Goal: Information Seeking & Learning: Learn about a topic

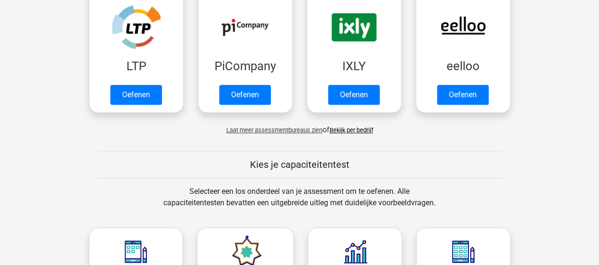
scroll to position [284, 0]
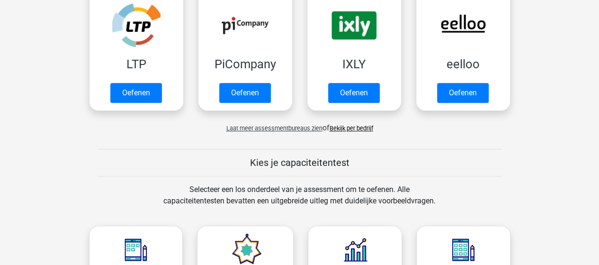
click at [357, 127] on link "Bekijk per bedrijf" at bounding box center [351, 128] width 44 height 7
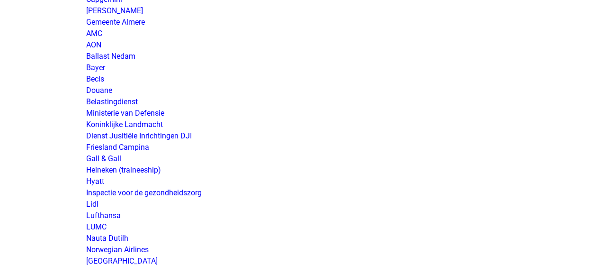
scroll to position [1562, 0]
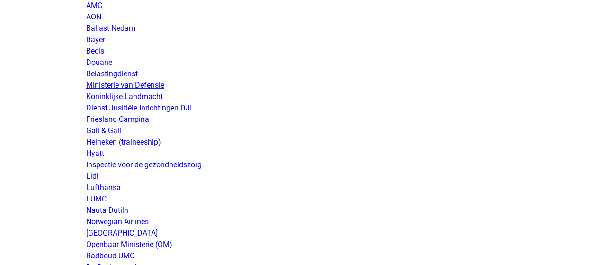
click at [151, 84] on link "Ministerie van Defensie" at bounding box center [125, 84] width 78 height 9
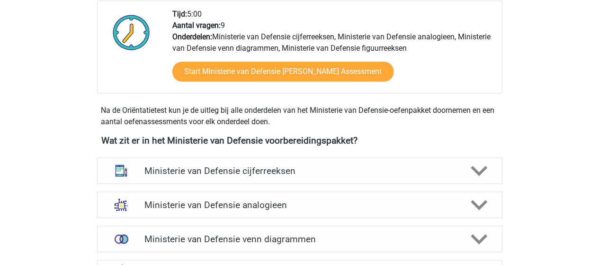
scroll to position [379, 0]
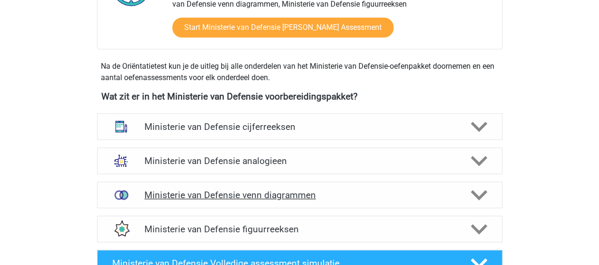
click at [256, 195] on h4 "Ministerie van Defensie venn diagrammen" at bounding box center [299, 194] width 310 height 11
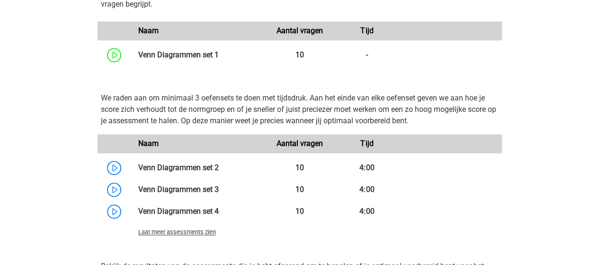
scroll to position [710, 0]
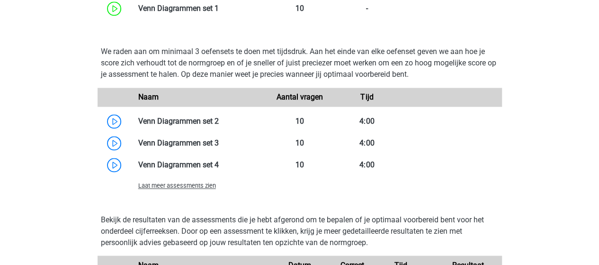
click at [186, 185] on span "Laat meer assessments zien" at bounding box center [177, 185] width 78 height 7
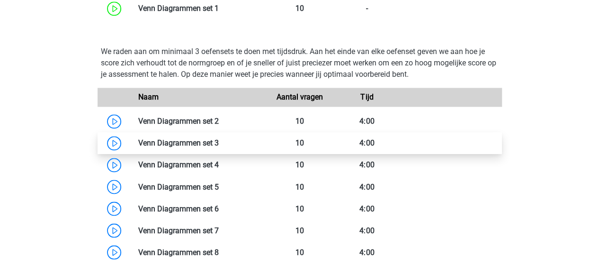
click at [219, 140] on link at bounding box center [219, 142] width 0 height 9
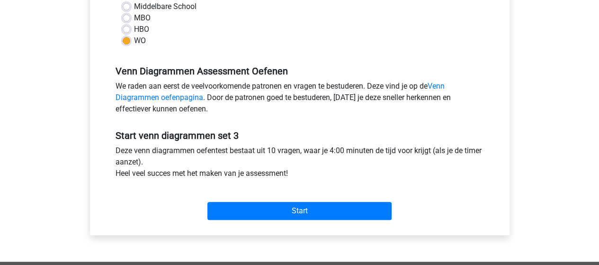
scroll to position [284, 0]
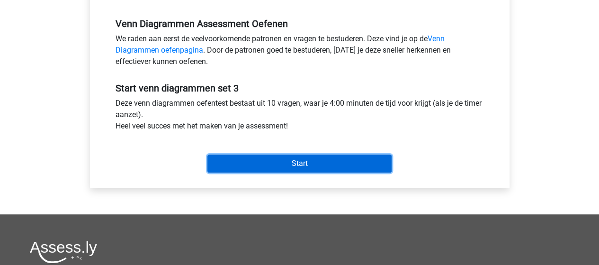
click at [302, 165] on input "Start" at bounding box center [299, 163] width 184 height 18
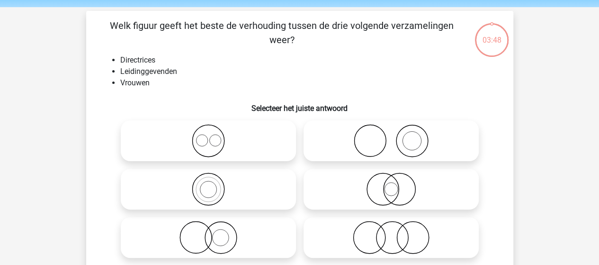
scroll to position [47, 0]
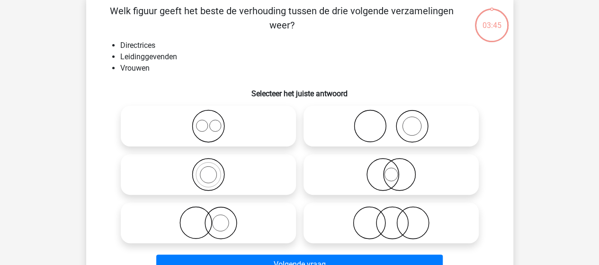
click at [225, 216] on icon at bounding box center [209, 222] width 168 height 33
click at [214, 216] on input "radio" at bounding box center [211, 215] width 6 height 6
radio input "true"
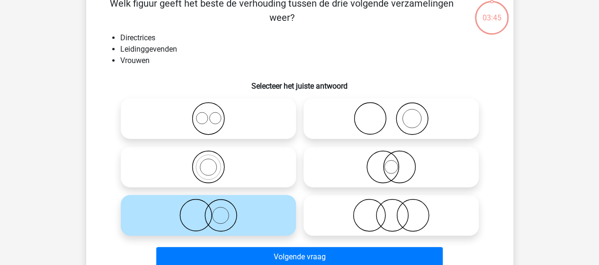
scroll to position [189, 0]
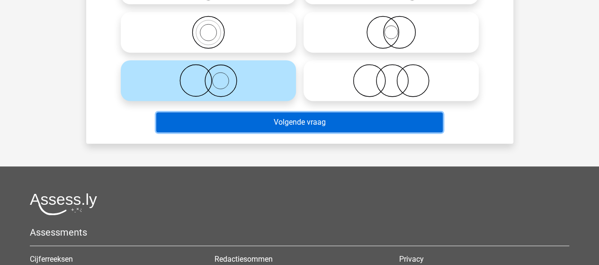
click at [307, 121] on button "Volgende vraag" at bounding box center [299, 122] width 286 height 20
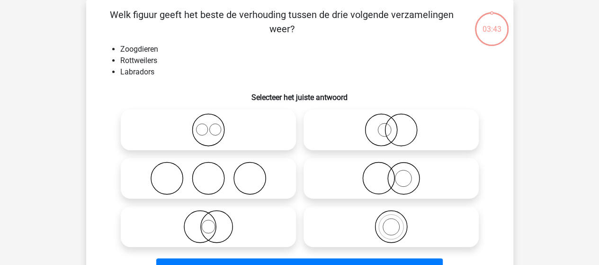
scroll to position [44, 0]
click at [211, 128] on icon at bounding box center [209, 129] width 168 height 33
click at [211, 125] on input "radio" at bounding box center [211, 122] width 6 height 6
radio input "true"
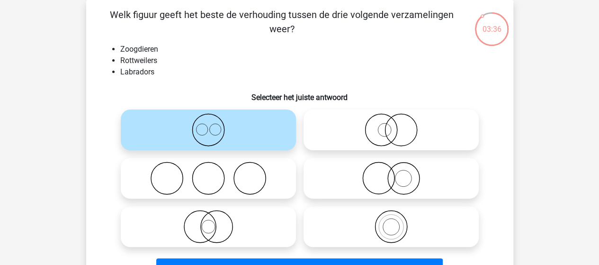
scroll to position [138, 0]
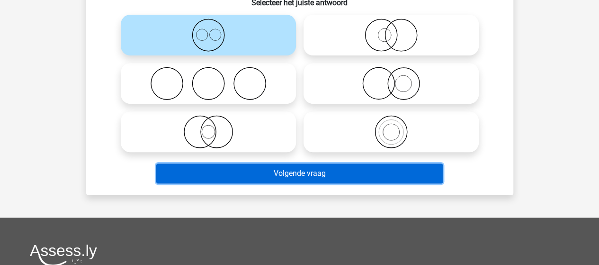
click at [312, 169] on button "Volgende vraag" at bounding box center [299, 173] width 286 height 20
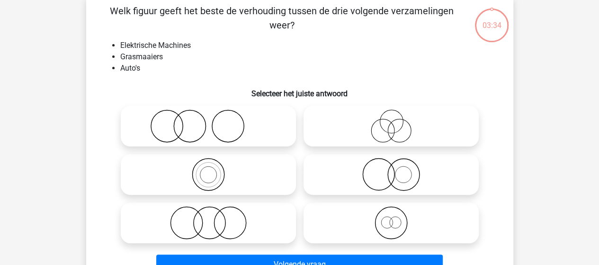
scroll to position [44, 0]
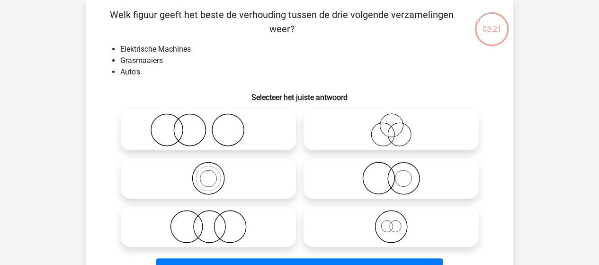
click at [226, 217] on icon at bounding box center [209, 226] width 168 height 33
click at [214, 217] on input "radio" at bounding box center [211, 218] width 6 height 6
radio input "true"
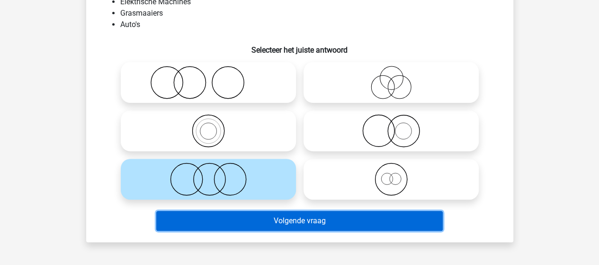
click at [271, 219] on button "Volgende vraag" at bounding box center [299, 221] width 286 height 20
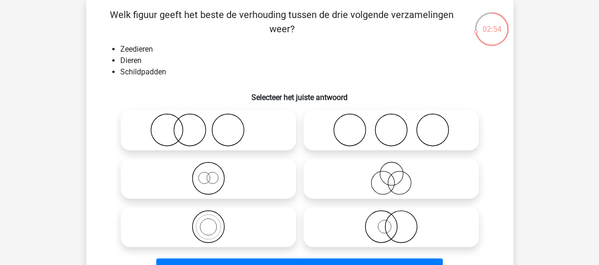
click at [391, 222] on icon at bounding box center [391, 226] width 168 height 33
click at [391, 222] on input "radio" at bounding box center [394, 218] width 6 height 6
radio input "true"
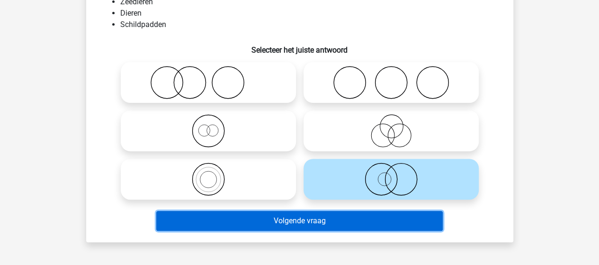
click at [342, 220] on button "Volgende vraag" at bounding box center [299, 221] width 286 height 20
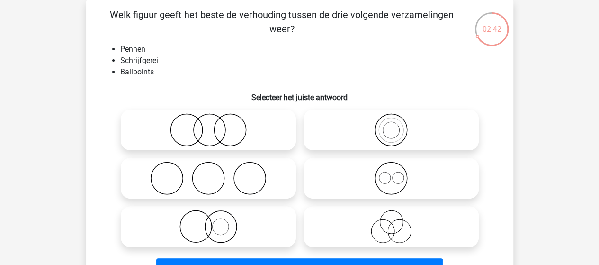
click at [386, 124] on icon at bounding box center [391, 129] width 168 height 33
click at [391, 124] on input "radio" at bounding box center [394, 122] width 6 height 6
radio input "true"
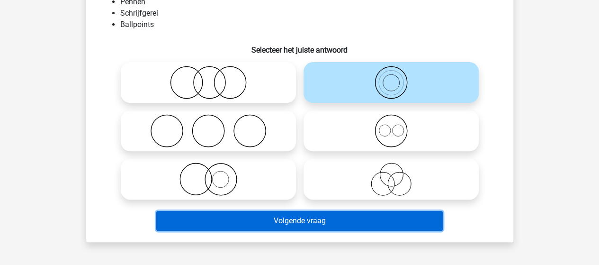
click at [332, 222] on button "Volgende vraag" at bounding box center [299, 221] width 286 height 20
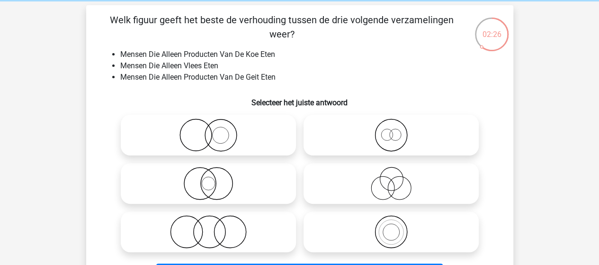
scroll to position [47, 0]
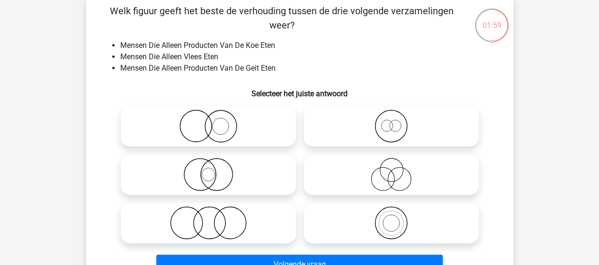
click at [226, 223] on icon at bounding box center [209, 222] width 168 height 33
click at [214, 218] on input "radio" at bounding box center [211, 215] width 6 height 6
radio input "true"
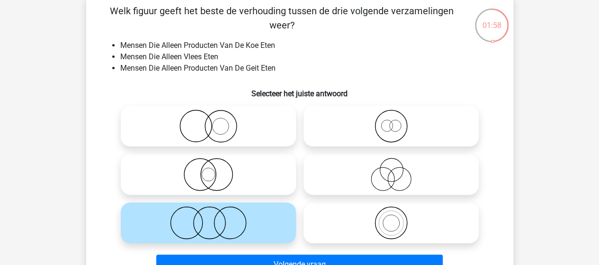
scroll to position [95, 0]
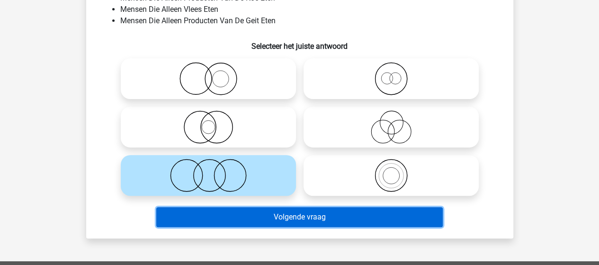
click at [307, 214] on button "Volgende vraag" at bounding box center [299, 217] width 286 height 20
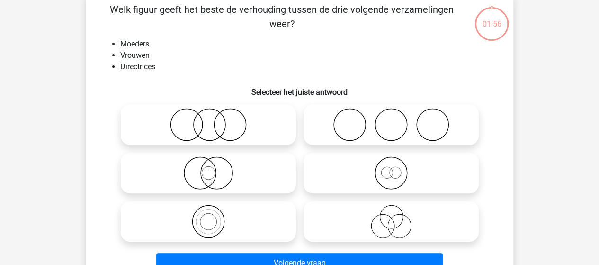
scroll to position [44, 0]
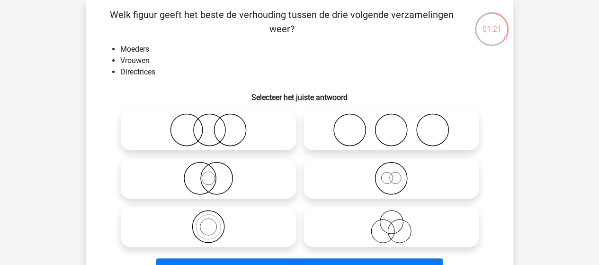
click at [396, 218] on input "radio" at bounding box center [394, 218] width 6 height 6
radio input "true"
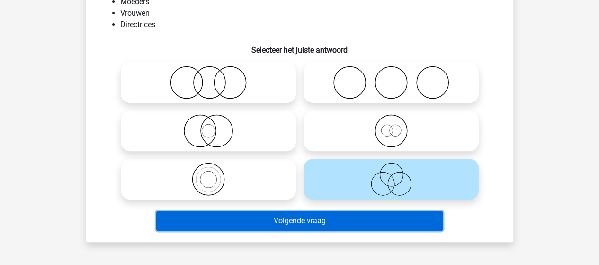
click at [351, 222] on button "Volgende vraag" at bounding box center [299, 221] width 286 height 20
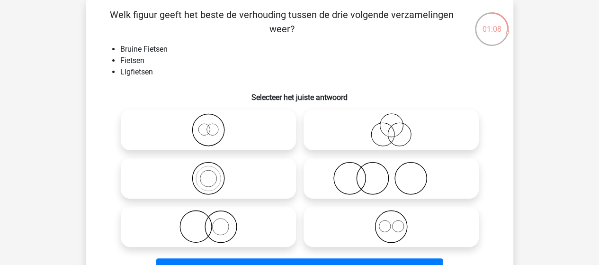
click at [215, 127] on icon at bounding box center [209, 129] width 168 height 33
click at [214, 125] on input "radio" at bounding box center [211, 122] width 6 height 6
radio input "true"
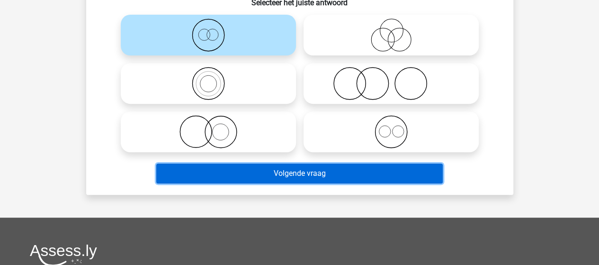
click at [316, 175] on button "Volgende vraag" at bounding box center [299, 173] width 286 height 20
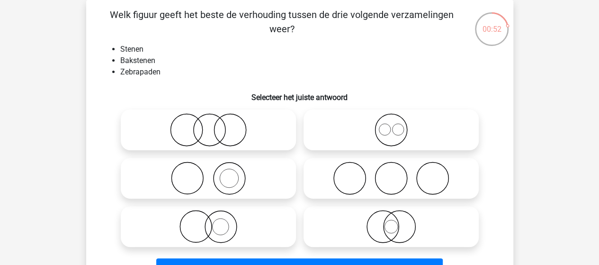
click at [231, 176] on icon at bounding box center [209, 177] width 168 height 33
click at [214, 173] on input "radio" at bounding box center [211, 170] width 6 height 6
radio input "true"
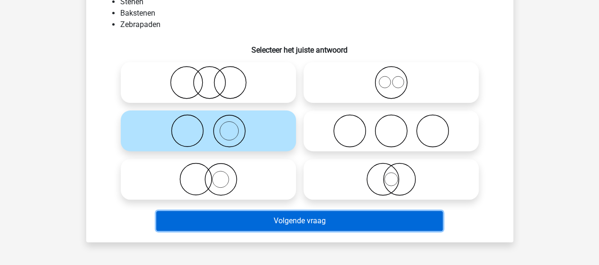
click at [302, 217] on button "Volgende vraag" at bounding box center [299, 221] width 286 height 20
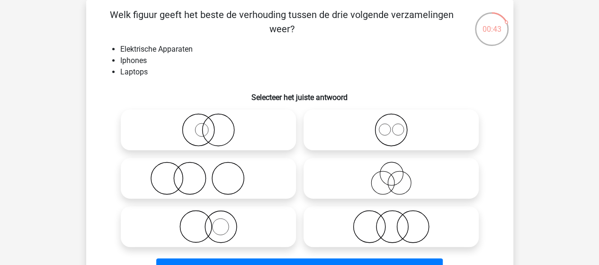
click at [394, 123] on input "radio" at bounding box center [394, 122] width 6 height 6
radio input "true"
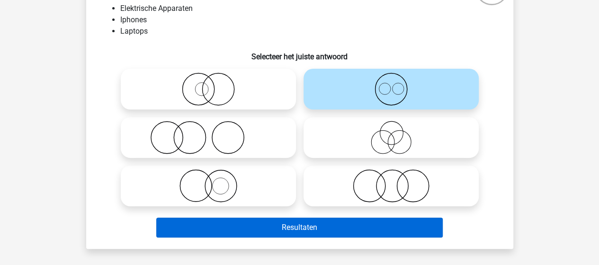
scroll to position [138, 0]
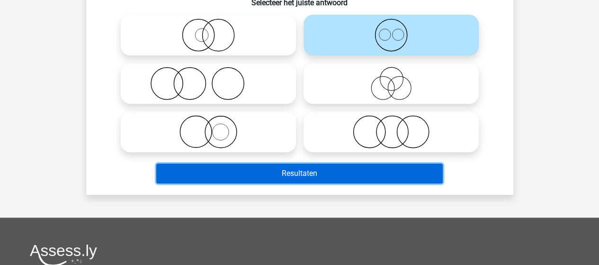
click at [345, 170] on button "Resultaten" at bounding box center [299, 173] width 286 height 20
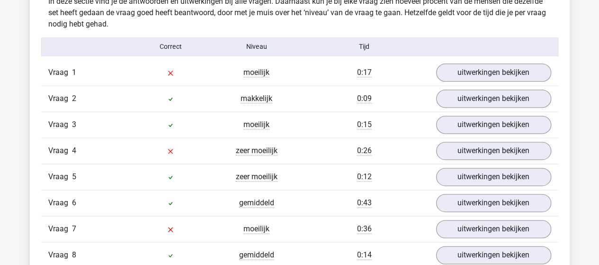
scroll to position [521, 0]
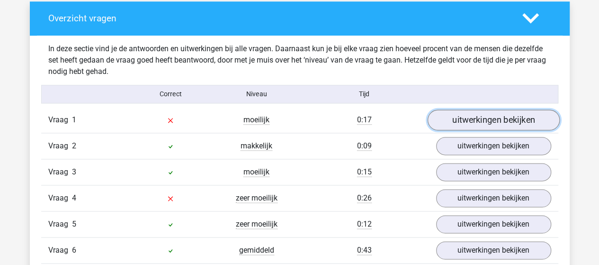
click at [517, 118] on link "uitwerkingen bekijken" at bounding box center [493, 119] width 132 height 21
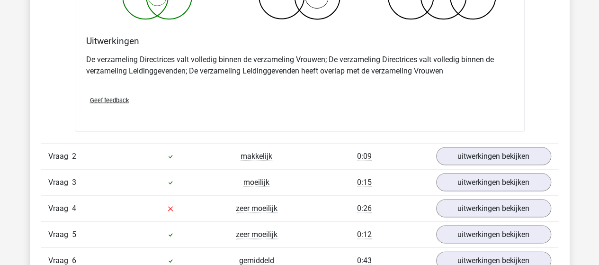
scroll to position [899, 0]
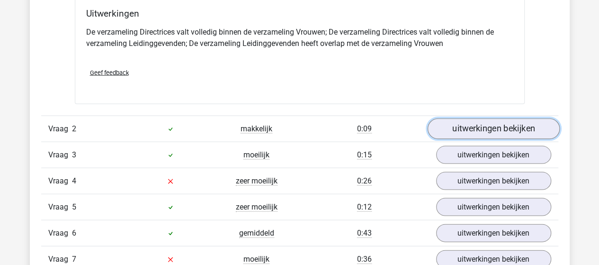
click at [499, 123] on link "uitwerkingen bekijken" at bounding box center [493, 128] width 132 height 21
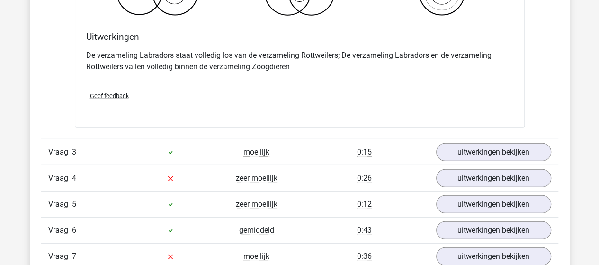
scroll to position [1278, 0]
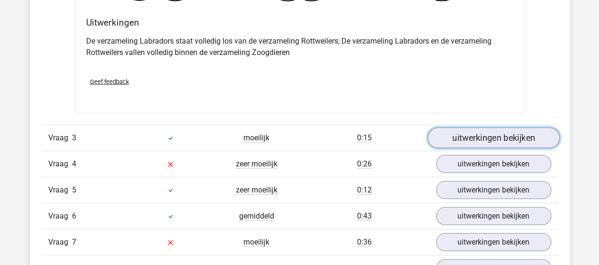
click at [465, 133] on link "uitwerkingen bekijken" at bounding box center [493, 138] width 132 height 21
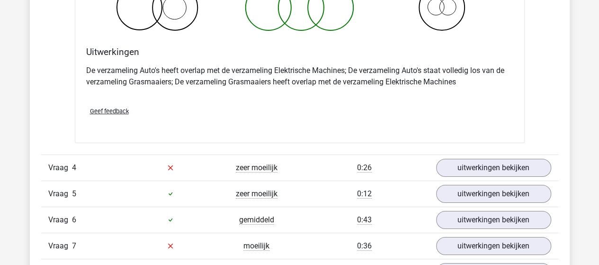
scroll to position [1657, 0]
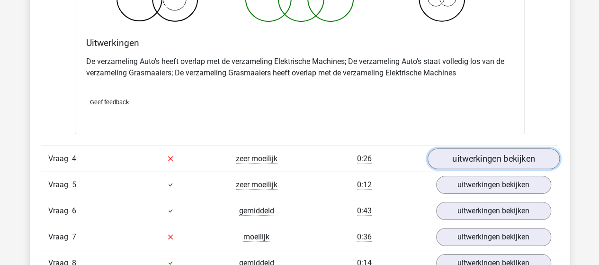
click at [489, 150] on link "uitwerkingen bekijken" at bounding box center [493, 158] width 132 height 21
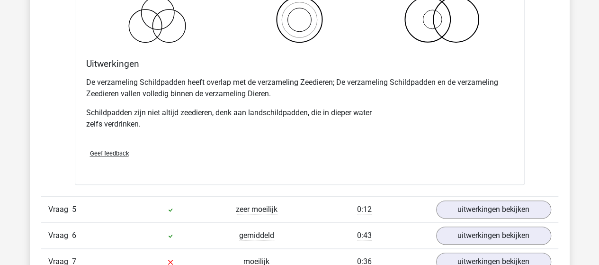
scroll to position [2083, 0]
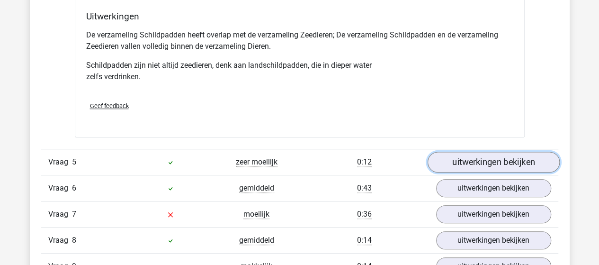
click at [493, 154] on link "uitwerkingen bekijken" at bounding box center [493, 161] width 132 height 21
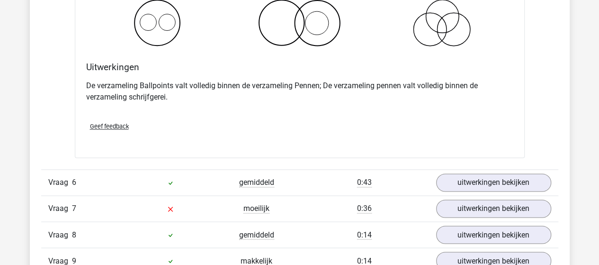
scroll to position [2509, 0]
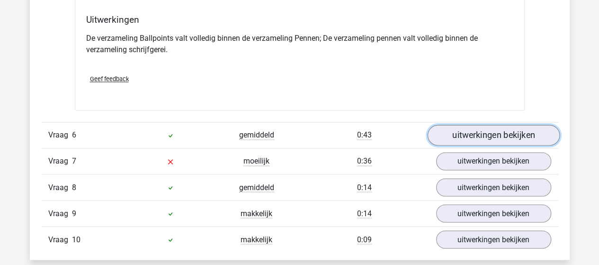
click at [472, 127] on link "uitwerkingen bekijken" at bounding box center [493, 135] width 132 height 21
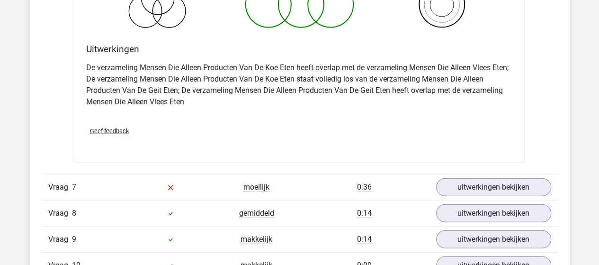
scroll to position [2888, 0]
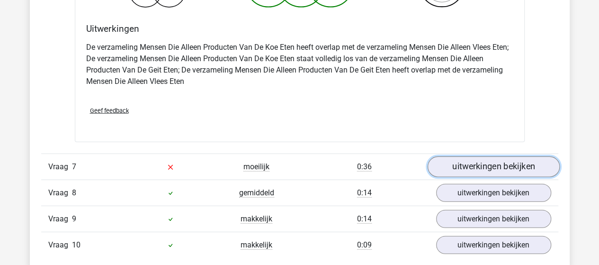
click at [477, 161] on link "uitwerkingen bekijken" at bounding box center [493, 166] width 132 height 21
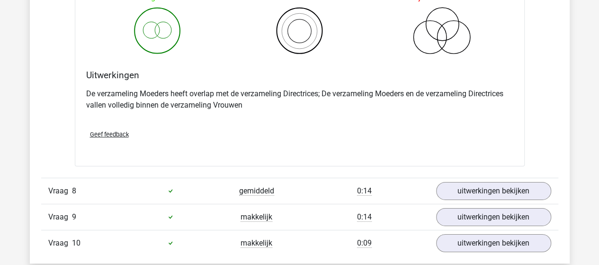
scroll to position [3266, 0]
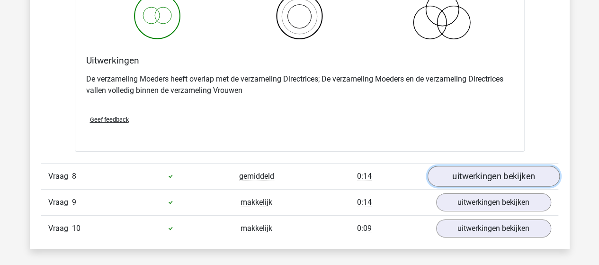
click at [486, 167] on link "uitwerkingen bekijken" at bounding box center [493, 176] width 132 height 21
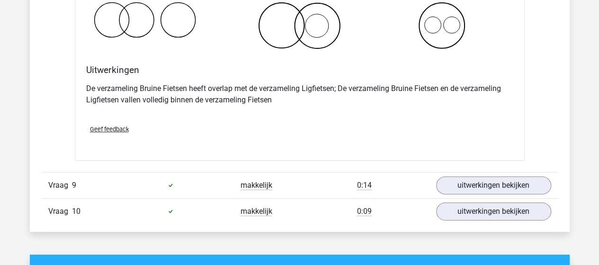
scroll to position [3692, 0]
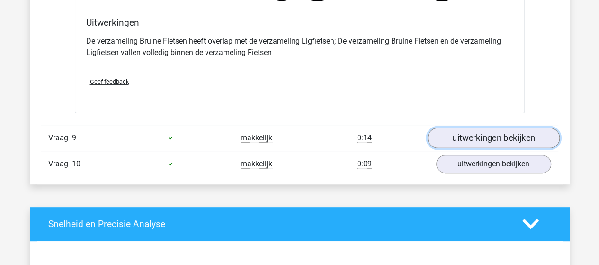
click at [478, 130] on link "uitwerkingen bekijken" at bounding box center [493, 137] width 132 height 21
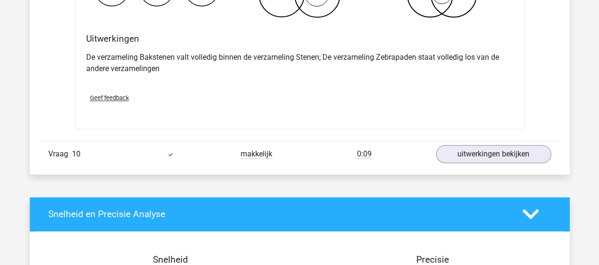
scroll to position [4071, 0]
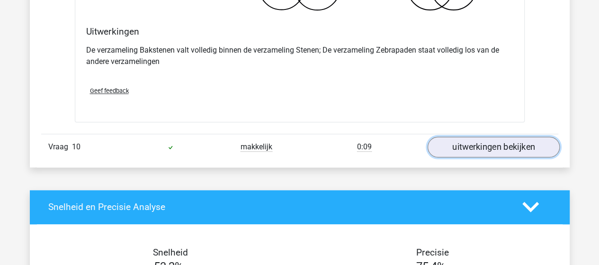
click at [491, 136] on link "uitwerkingen bekijken" at bounding box center [493, 146] width 132 height 21
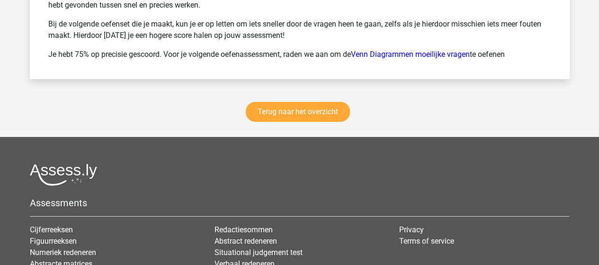
scroll to position [4941, 0]
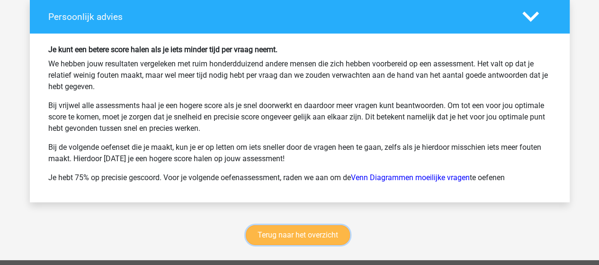
click at [312, 225] on link "Terug naar het overzicht" at bounding box center [298, 235] width 104 height 20
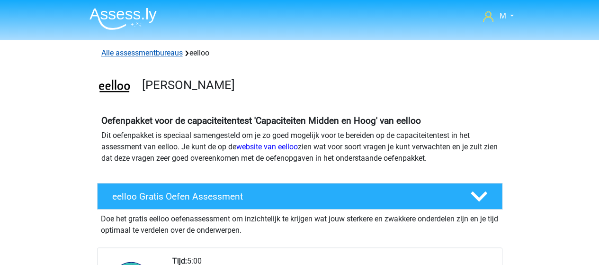
click at [150, 52] on link "Alle assessmentbureaus" at bounding box center [141, 52] width 81 height 9
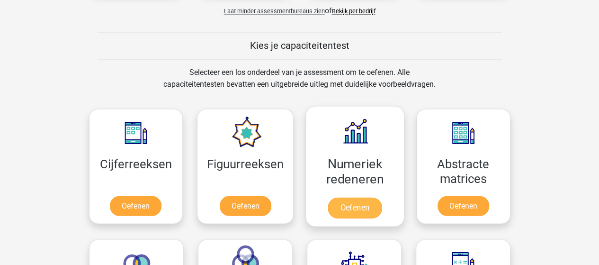
scroll to position [766, 0]
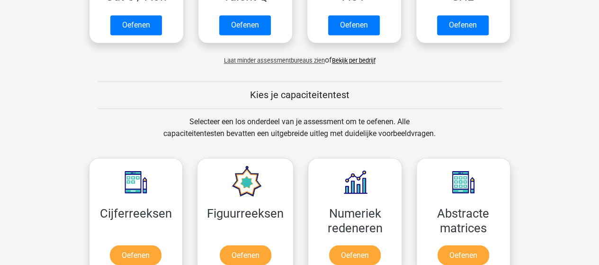
click at [363, 58] on link "Bekijk per bedrijf" at bounding box center [354, 60] width 44 height 7
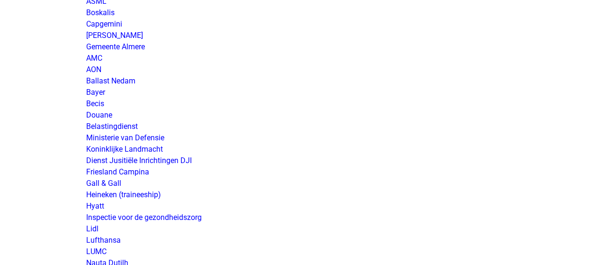
scroll to position [1509, 0]
click at [151, 136] on link "Ministerie van Defensie" at bounding box center [125, 137] width 78 height 9
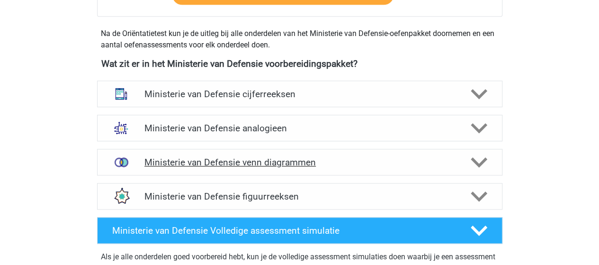
scroll to position [426, 0]
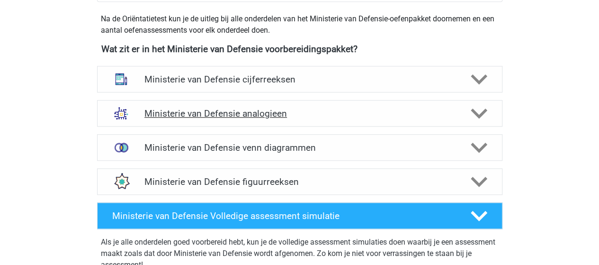
click at [265, 113] on h4 "Ministerie van Defensie analogieen" at bounding box center [299, 113] width 310 height 11
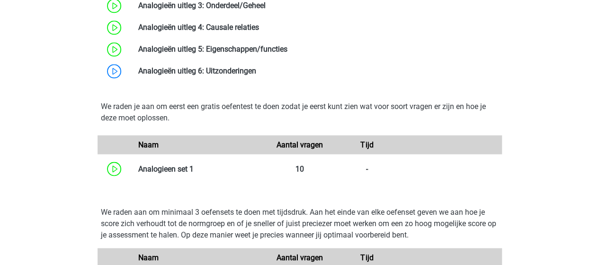
scroll to position [710, 0]
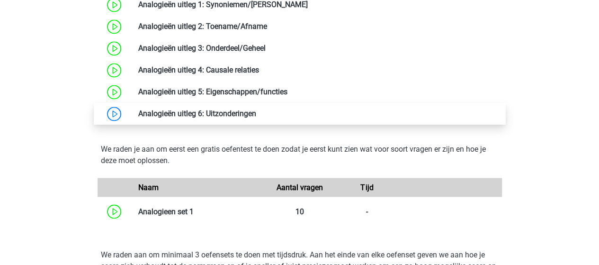
click at [256, 111] on link at bounding box center [256, 113] width 0 height 9
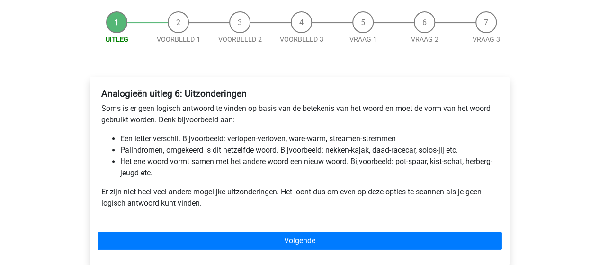
scroll to position [95, 0]
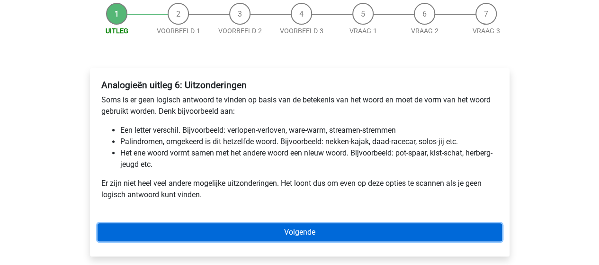
click at [305, 235] on link "Volgende" at bounding box center [300, 232] width 404 height 18
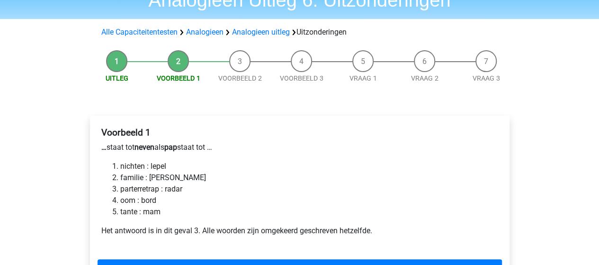
scroll to position [95, 0]
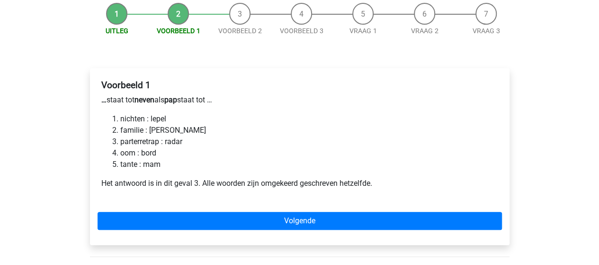
click at [160, 143] on li "parterretrap : radar" at bounding box center [309, 141] width 378 height 11
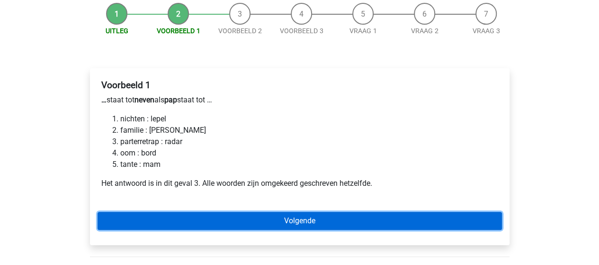
click at [290, 219] on link "Volgende" at bounding box center [300, 221] width 404 height 18
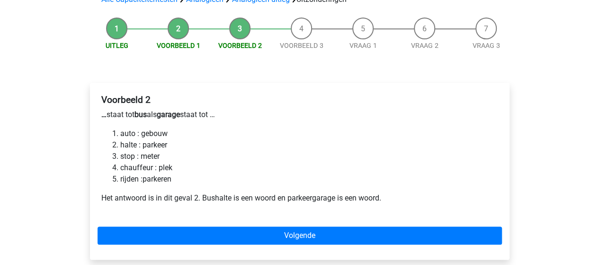
scroll to position [95, 0]
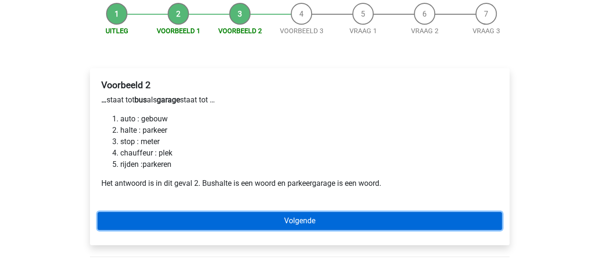
click at [305, 223] on link "Volgende" at bounding box center [300, 221] width 404 height 18
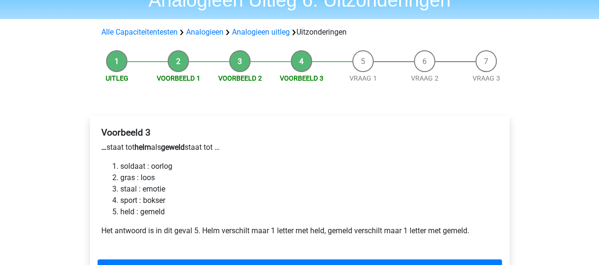
scroll to position [95, 0]
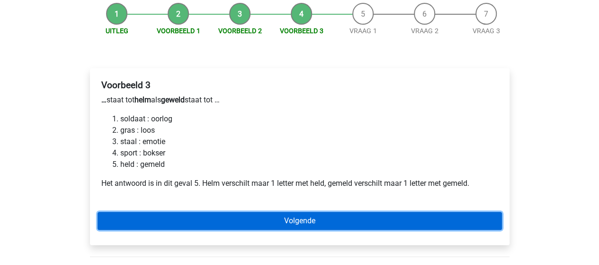
click at [303, 217] on link "Volgende" at bounding box center [300, 221] width 404 height 18
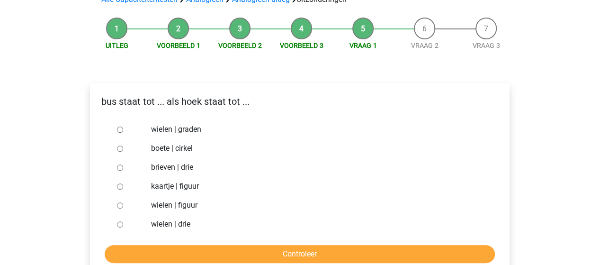
scroll to position [95, 0]
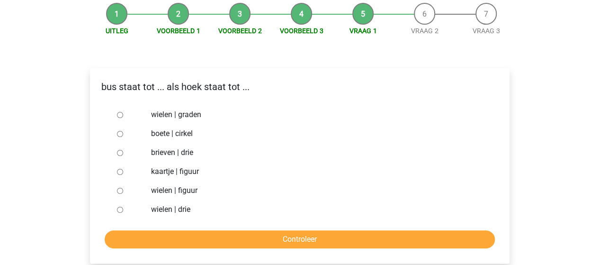
click at [119, 154] on input "brieven | drie" at bounding box center [120, 153] width 6 height 6
radio input "true"
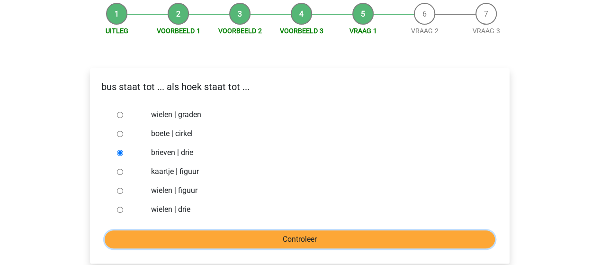
click at [318, 234] on input "Controleer" at bounding box center [300, 239] width 390 height 18
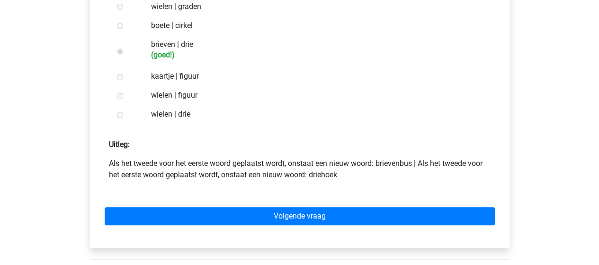
scroll to position [237, 0]
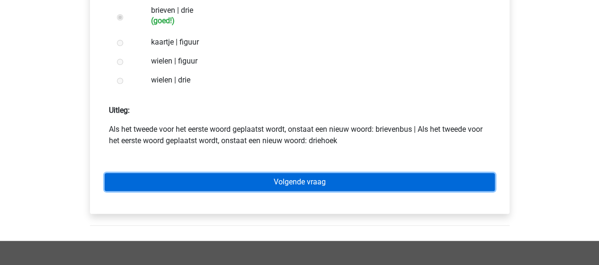
click at [281, 181] on link "Volgende vraag" at bounding box center [300, 182] width 390 height 18
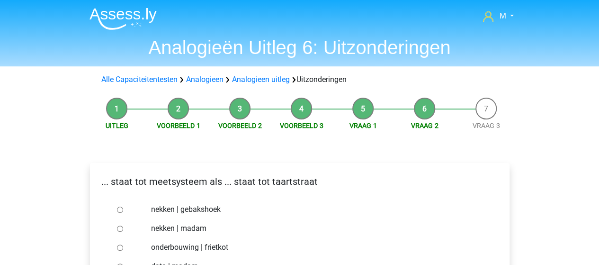
scroll to position [47, 0]
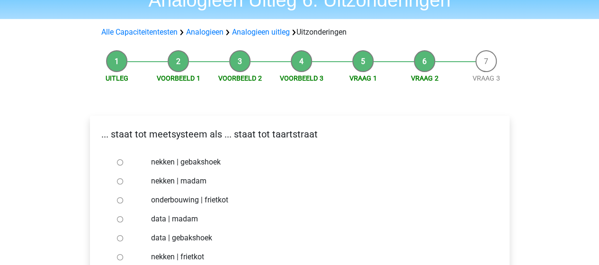
click at [120, 181] on input "nekken | madam" at bounding box center [120, 181] width 6 height 6
radio input "true"
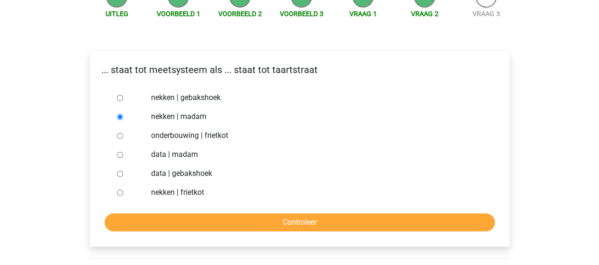
scroll to position [142, 0]
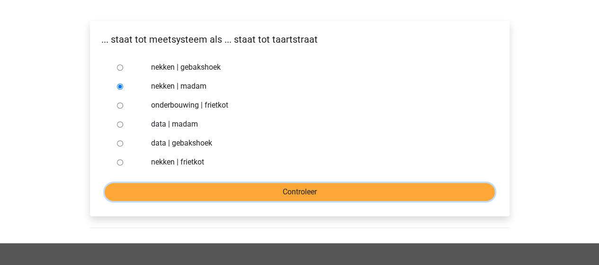
click at [269, 186] on input "Controleer" at bounding box center [300, 192] width 390 height 18
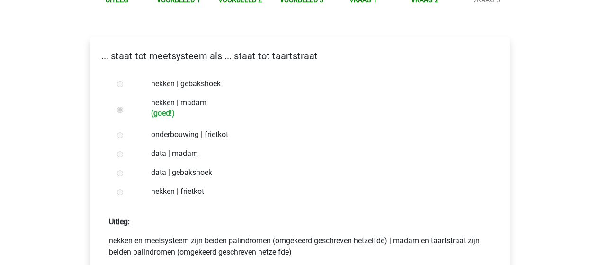
scroll to position [189, 0]
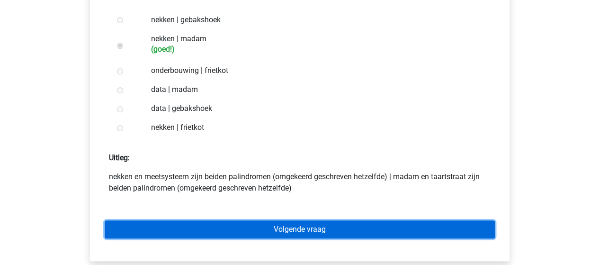
click at [314, 226] on link "Volgende vraag" at bounding box center [300, 229] width 390 height 18
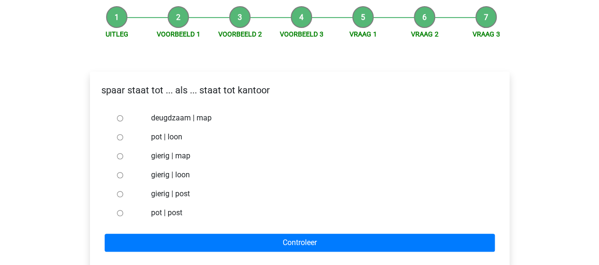
scroll to position [95, 0]
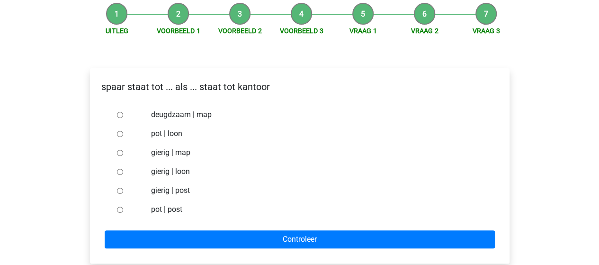
click at [120, 212] on input "pot | post" at bounding box center [120, 209] width 6 height 6
radio input "true"
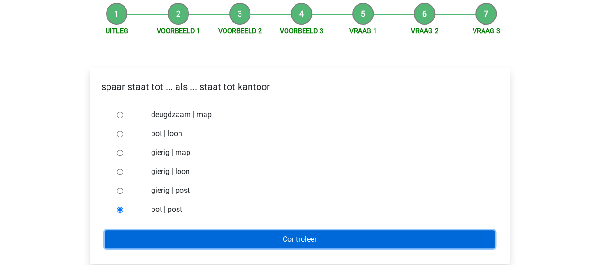
click at [235, 231] on input "Controleer" at bounding box center [300, 239] width 390 height 18
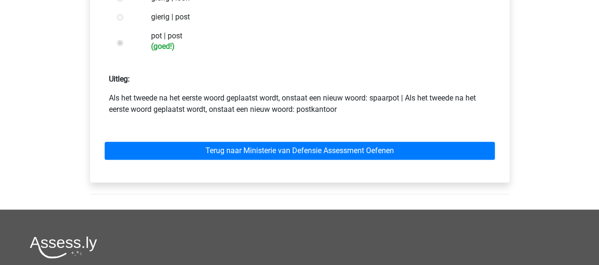
scroll to position [284, 0]
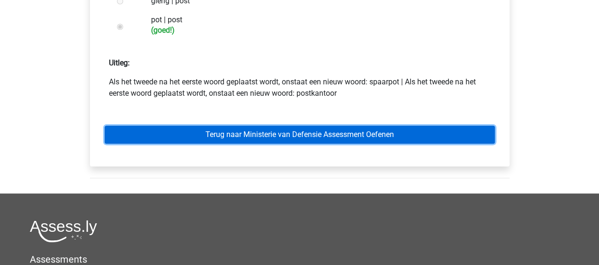
click at [333, 134] on link "Terug naar Ministerie van Defensie Assessment Oefenen" at bounding box center [300, 134] width 390 height 18
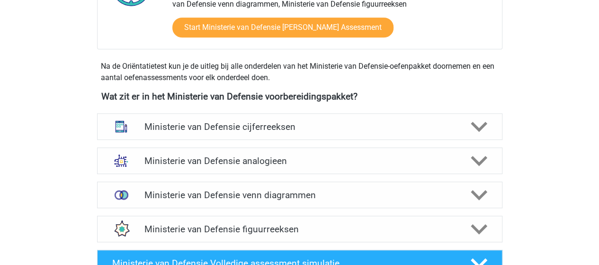
scroll to position [426, 0]
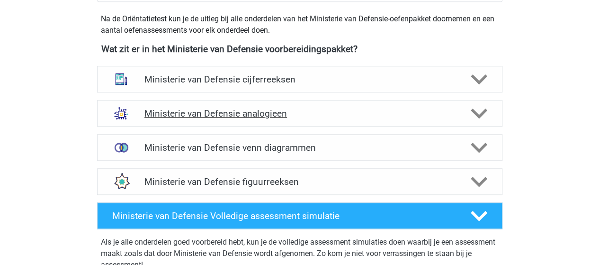
click at [236, 113] on h4 "Ministerie van Defensie analogieen" at bounding box center [299, 113] width 310 height 11
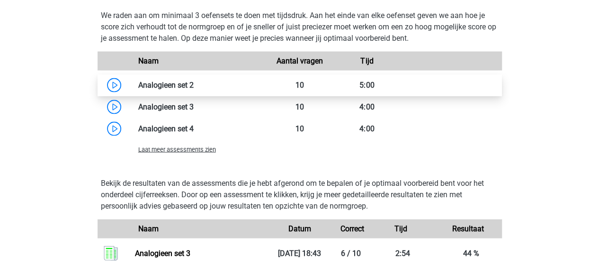
scroll to position [947, 0]
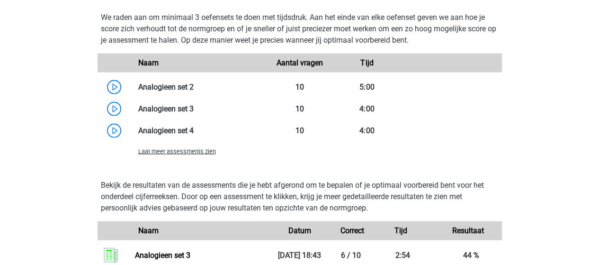
click at [168, 152] on span "Laat meer assessments zien" at bounding box center [177, 151] width 78 height 7
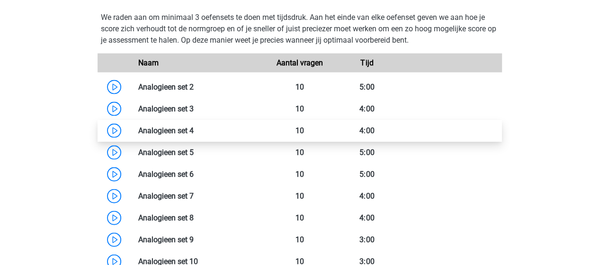
click at [194, 131] on link at bounding box center [194, 130] width 0 height 9
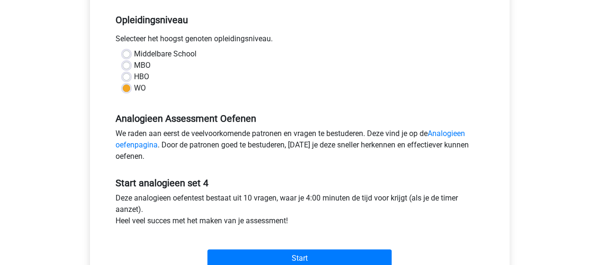
scroll to position [237, 0]
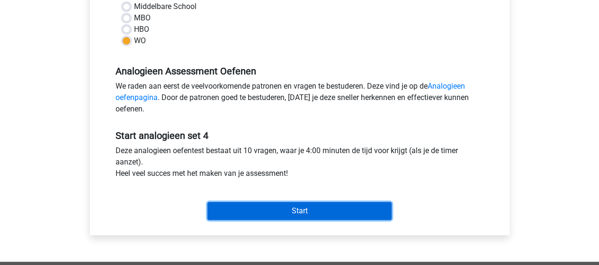
click at [289, 210] on input "Start" at bounding box center [299, 211] width 184 height 18
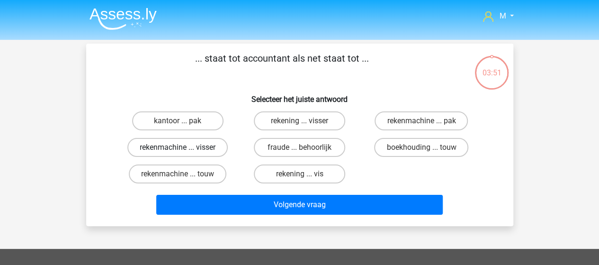
click at [162, 145] on label "rekenmachine ... visser" at bounding box center [177, 147] width 100 height 19
click at [178, 147] on input "rekenmachine ... visser" at bounding box center [181, 150] width 6 height 6
radio input "true"
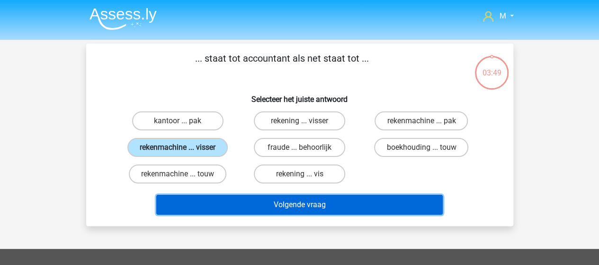
click at [260, 205] on button "Volgende vraag" at bounding box center [299, 205] width 286 height 20
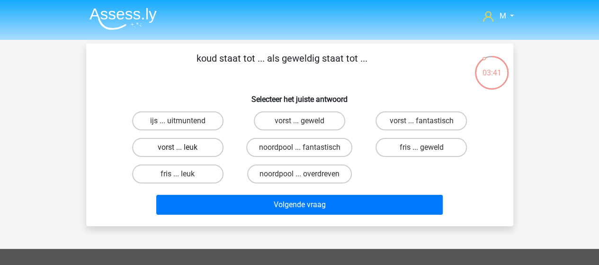
click at [205, 148] on label "vorst ... leuk" at bounding box center [177, 147] width 91 height 19
click at [184, 148] on input "vorst ... leuk" at bounding box center [181, 150] width 6 height 6
radio input "true"
click at [189, 174] on label "fris ... leuk" at bounding box center [177, 173] width 91 height 19
click at [184, 174] on input "fris ... leuk" at bounding box center [181, 177] width 6 height 6
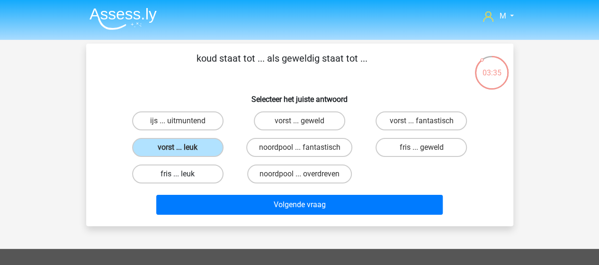
radio input "true"
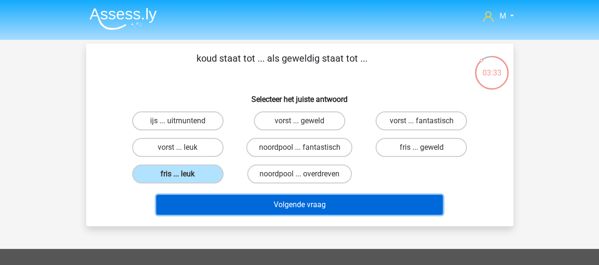
click at [289, 204] on button "Volgende vraag" at bounding box center [299, 205] width 286 height 20
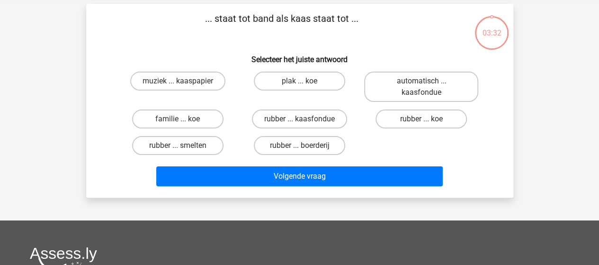
scroll to position [44, 0]
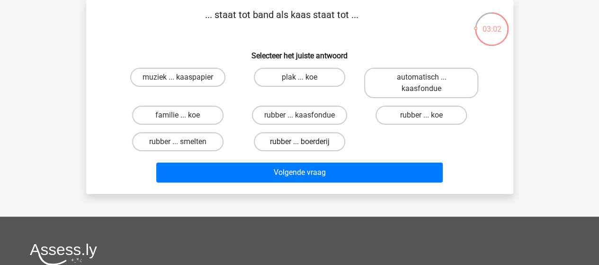
click at [306, 140] on label "rubber ... boerderij" at bounding box center [299, 141] width 91 height 19
click at [305, 142] on input "rubber ... boerderij" at bounding box center [302, 145] width 6 height 6
radio input "true"
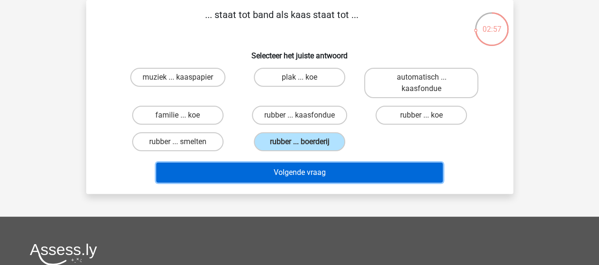
click at [298, 174] on button "Volgende vraag" at bounding box center [299, 172] width 286 height 20
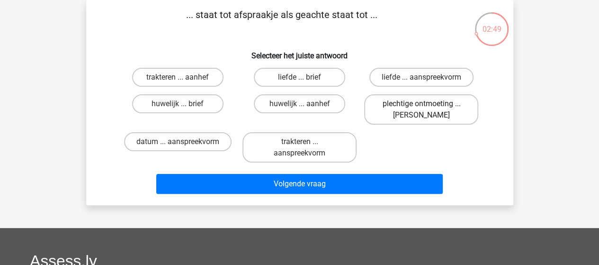
click at [419, 107] on label "plechtige ontmoeting ... hoi" at bounding box center [421, 109] width 114 height 30
click at [421, 107] on input "plechtige ontmoeting ... hoi" at bounding box center [424, 107] width 6 height 6
radio input "true"
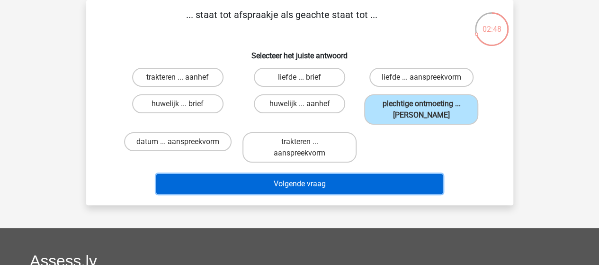
click at [316, 182] on button "Volgende vraag" at bounding box center [299, 184] width 286 height 20
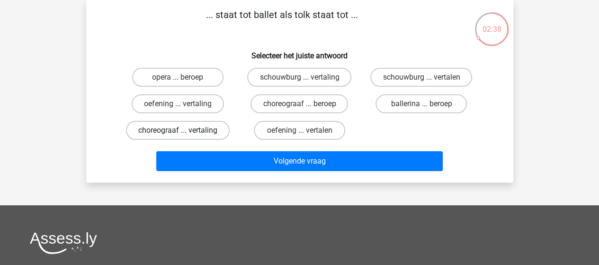
click at [197, 129] on label "choreograaf ... vertaling" at bounding box center [178, 130] width 104 height 19
click at [184, 130] on input "choreograaf ... vertaling" at bounding box center [181, 133] width 6 height 6
radio input "true"
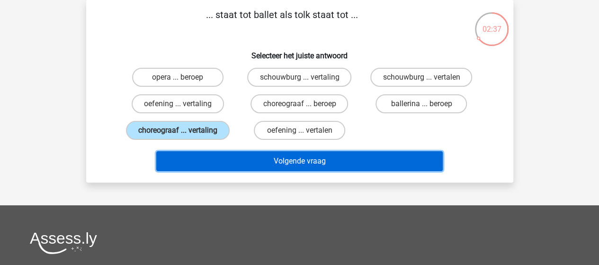
click at [294, 157] on button "Volgende vraag" at bounding box center [299, 161] width 286 height 20
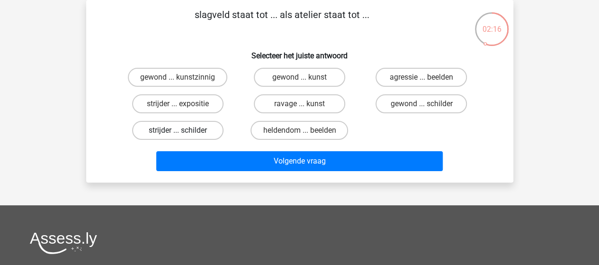
click at [197, 129] on label "strijder ... schilder" at bounding box center [177, 130] width 91 height 19
click at [184, 130] on input "strijder ... schilder" at bounding box center [181, 133] width 6 height 6
radio input "true"
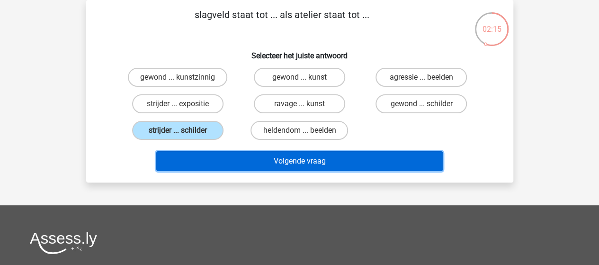
click at [281, 164] on button "Volgende vraag" at bounding box center [299, 161] width 286 height 20
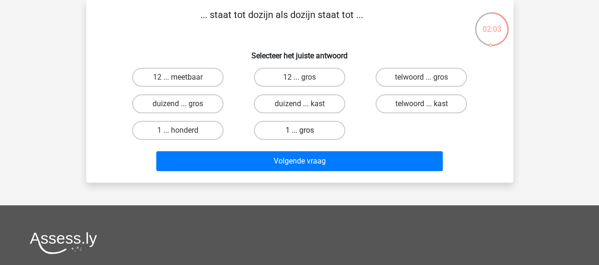
click at [280, 131] on label "1 ... gros" at bounding box center [299, 130] width 91 height 19
click at [299, 131] on input "1 ... gros" at bounding box center [302, 133] width 6 height 6
radio input "true"
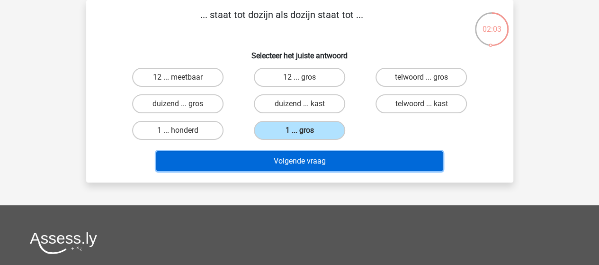
click at [293, 159] on button "Volgende vraag" at bounding box center [299, 161] width 286 height 20
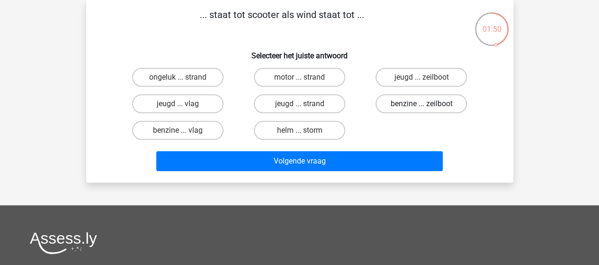
click at [417, 104] on label "benzine ... zeilboot" at bounding box center [420, 103] width 91 height 19
click at [421, 104] on input "benzine ... zeilboot" at bounding box center [424, 107] width 6 height 6
radio input "true"
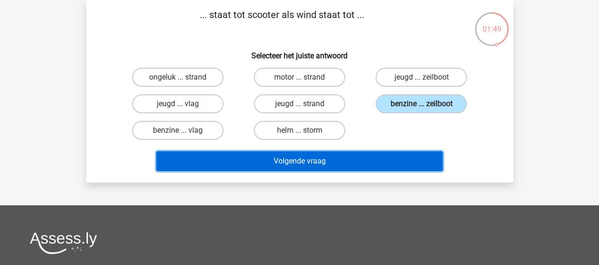
click at [309, 158] on button "Volgende vraag" at bounding box center [299, 161] width 286 height 20
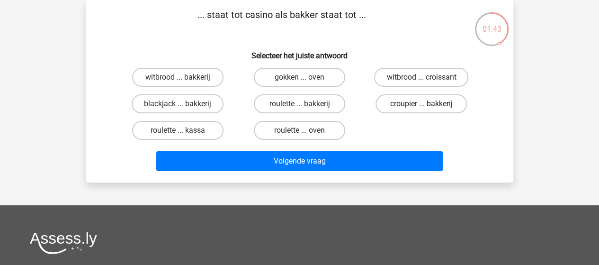
click at [420, 104] on label "croupier ... bakkerij" at bounding box center [420, 103] width 91 height 19
click at [421, 104] on input "croupier ... bakkerij" at bounding box center [424, 107] width 6 height 6
radio input "true"
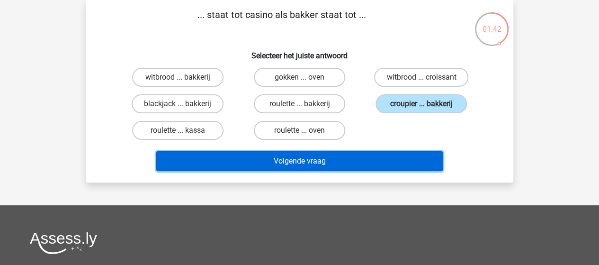
click at [338, 165] on button "Volgende vraag" at bounding box center [299, 161] width 286 height 20
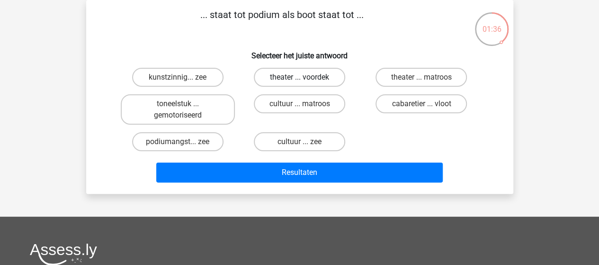
click at [320, 75] on label "theater ... voordek" at bounding box center [299, 77] width 91 height 19
click at [305, 77] on input "theater ... voordek" at bounding box center [302, 80] width 6 height 6
radio input "true"
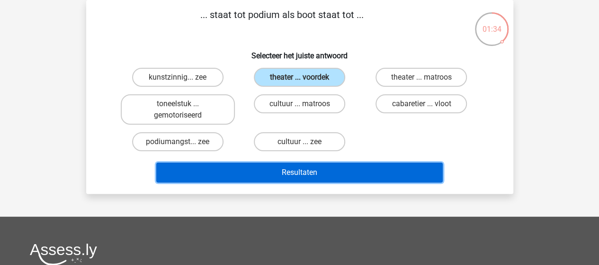
click at [286, 172] on button "Resultaten" at bounding box center [299, 172] width 286 height 20
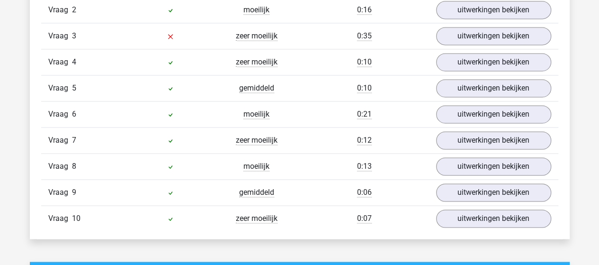
scroll to position [568, 0]
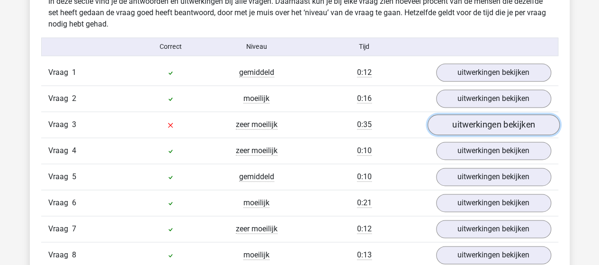
click at [487, 124] on link "uitwerkingen bekijken" at bounding box center [493, 124] width 132 height 21
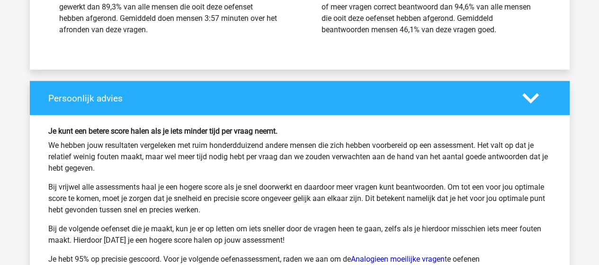
scroll to position [1468, 0]
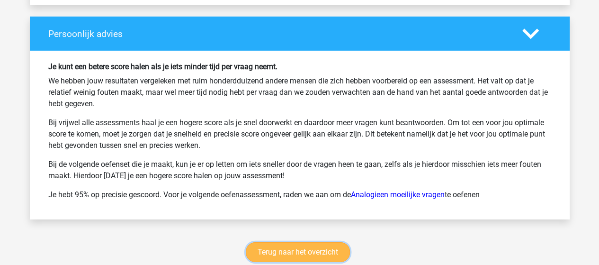
click at [314, 247] on link "Terug naar het overzicht" at bounding box center [298, 252] width 104 height 20
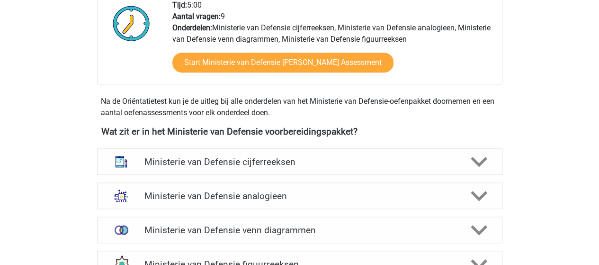
scroll to position [379, 0]
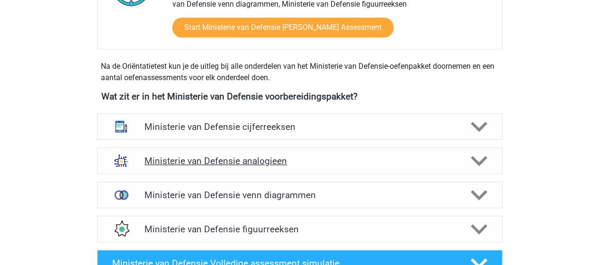
click at [244, 159] on h4 "Ministerie van Defensie analogieen" at bounding box center [299, 160] width 310 height 11
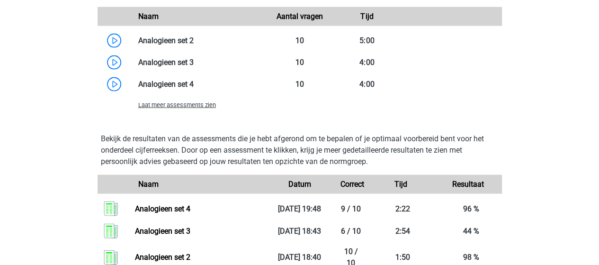
scroll to position [947, 0]
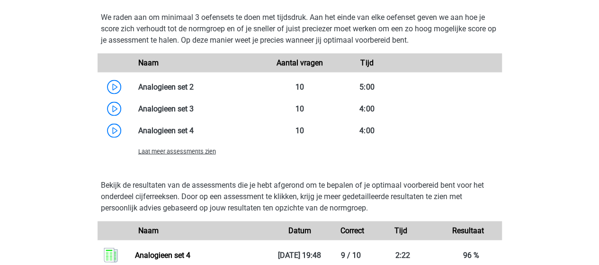
click at [200, 151] on span "Laat meer assessments zien" at bounding box center [177, 151] width 78 height 7
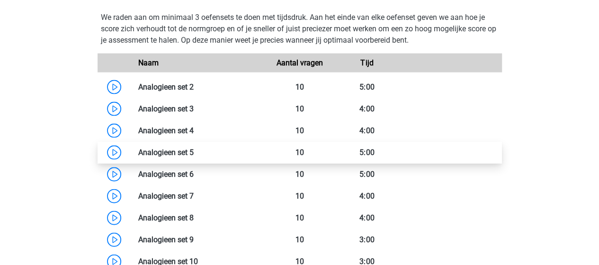
click at [194, 149] on link at bounding box center [194, 152] width 0 height 9
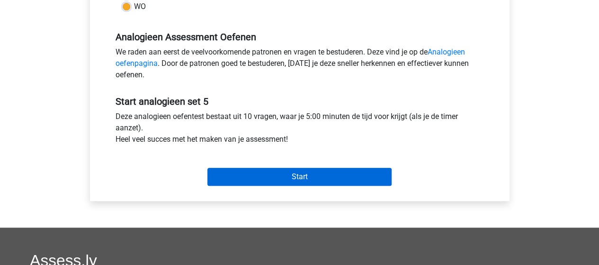
scroll to position [284, 0]
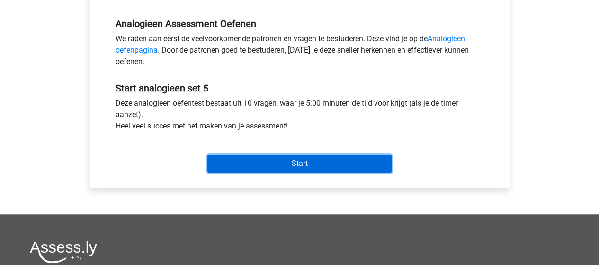
click at [308, 166] on input "Start" at bounding box center [299, 163] width 184 height 18
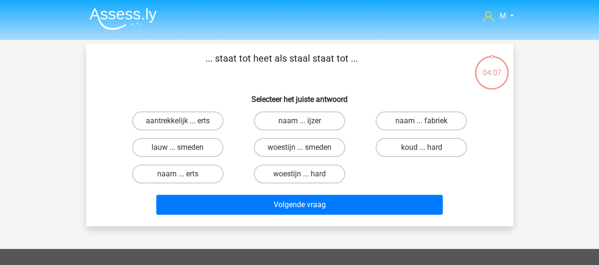
drag, startPoint x: 314, startPoint y: 148, endPoint x: 291, endPoint y: 159, distance: 25.2
click at [312, 148] on label "woestijn ... smeden" at bounding box center [299, 147] width 91 height 19
click at [305, 148] on input "woestijn ... smeden" at bounding box center [302, 150] width 6 height 6
radio input "true"
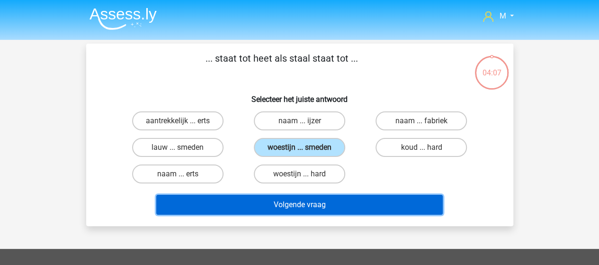
click at [285, 204] on button "Volgende vraag" at bounding box center [299, 205] width 286 height 20
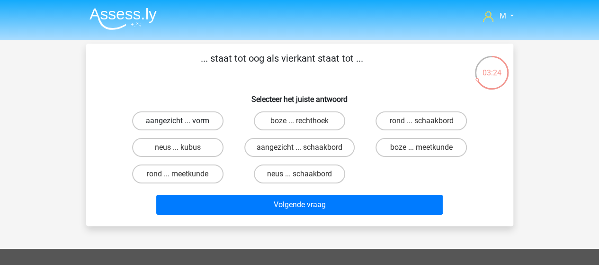
click at [192, 125] on label "aangezicht ... vorm" at bounding box center [177, 120] width 91 height 19
click at [184, 125] on input "aangezicht ... vorm" at bounding box center [181, 124] width 6 height 6
radio input "true"
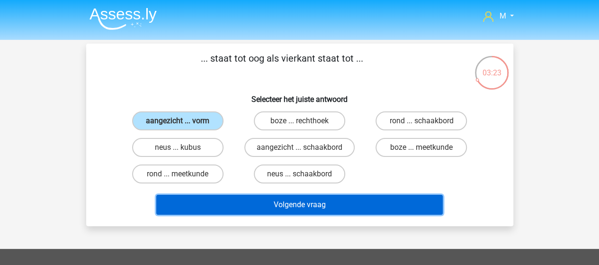
click at [309, 204] on button "Volgende vraag" at bounding box center [299, 205] width 286 height 20
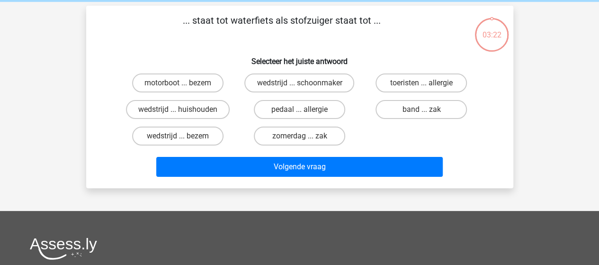
scroll to position [44, 0]
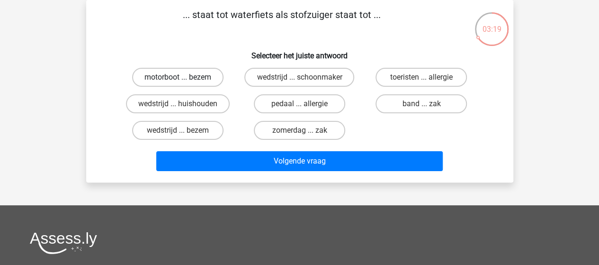
click at [177, 75] on label "motorboot ... bezem" at bounding box center [177, 77] width 91 height 19
click at [178, 77] on input "motorboot ... bezem" at bounding box center [181, 80] width 6 height 6
radio input "true"
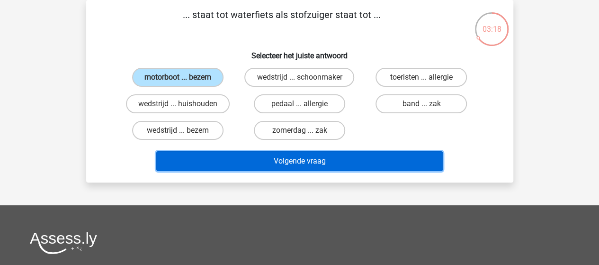
click at [290, 161] on button "Volgende vraag" at bounding box center [299, 161] width 286 height 20
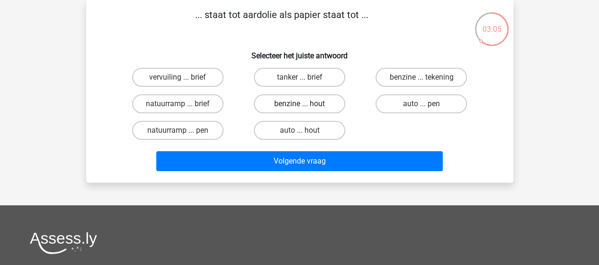
click at [306, 103] on label "benzine ... hout" at bounding box center [299, 103] width 91 height 19
click at [305, 104] on input "benzine ... hout" at bounding box center [302, 107] width 6 height 6
radio input "true"
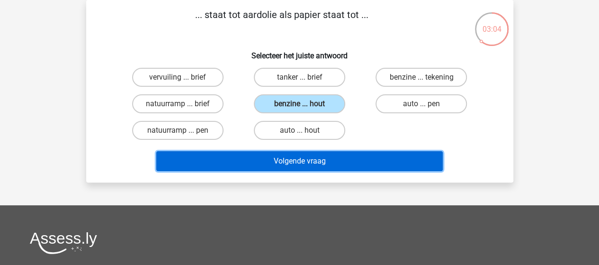
click at [306, 159] on button "Volgende vraag" at bounding box center [299, 161] width 286 height 20
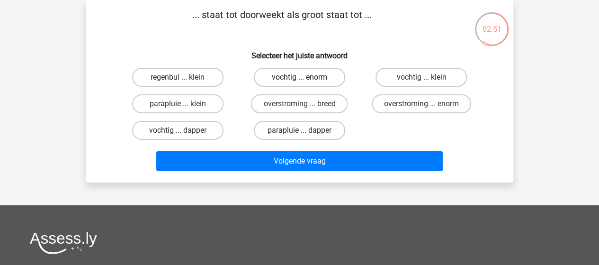
click at [311, 77] on label "vochtig ... enorm" at bounding box center [299, 77] width 91 height 19
click at [305, 77] on input "vochtig ... enorm" at bounding box center [302, 80] width 6 height 6
radio input "true"
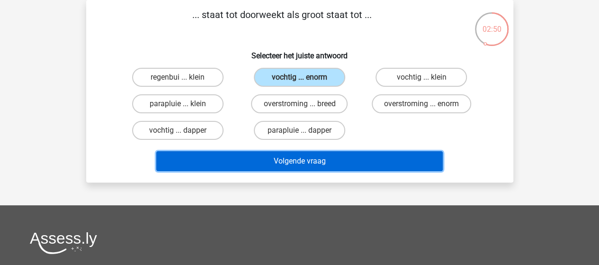
click at [310, 159] on button "Volgende vraag" at bounding box center [299, 161] width 286 height 20
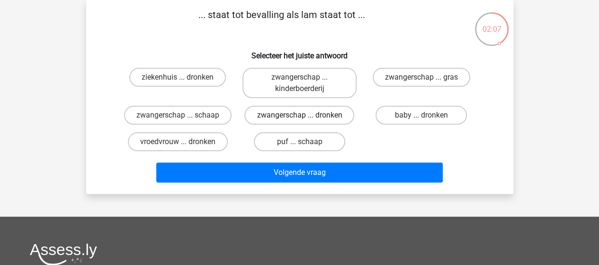
click at [277, 115] on label "zwangerschap ... dronken" at bounding box center [299, 115] width 110 height 19
click at [299, 115] on input "zwangerschap ... dronken" at bounding box center [302, 118] width 6 height 6
radio input "true"
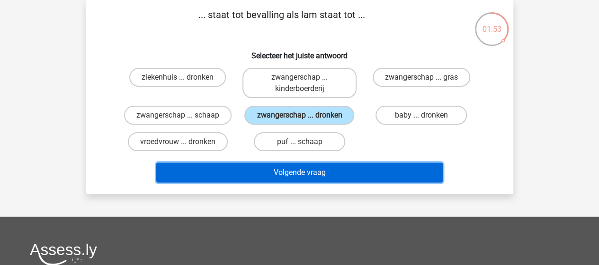
click at [323, 170] on button "Volgende vraag" at bounding box center [299, 172] width 286 height 20
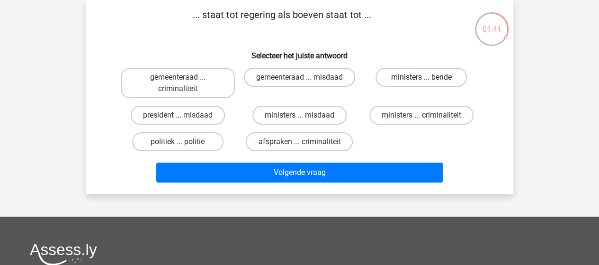
click at [431, 78] on label "ministers ... bende" at bounding box center [420, 77] width 91 height 19
click at [427, 78] on input "ministers ... bende" at bounding box center [424, 80] width 6 height 6
radio input "true"
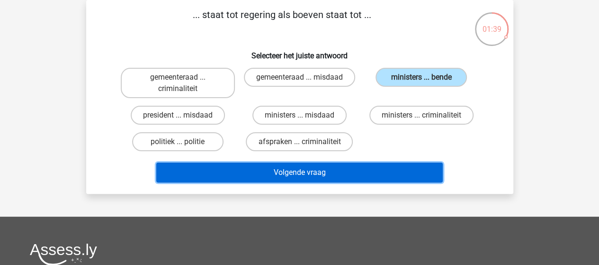
click at [307, 169] on button "Volgende vraag" at bounding box center [299, 172] width 286 height 20
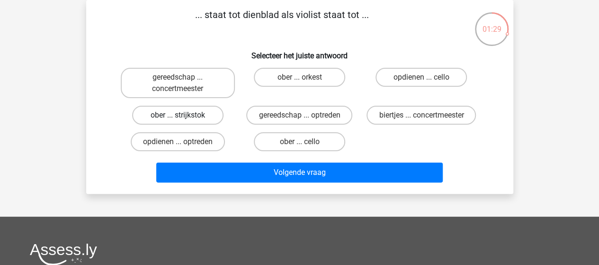
click at [160, 115] on label "ober ... strijkstok" at bounding box center [177, 115] width 91 height 19
click at [178, 115] on input "ober ... strijkstok" at bounding box center [181, 118] width 6 height 6
radio input "true"
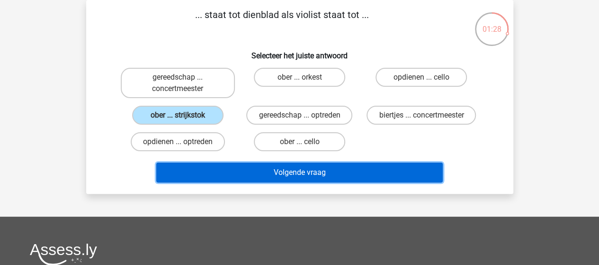
click at [272, 176] on button "Volgende vraag" at bounding box center [299, 172] width 286 height 20
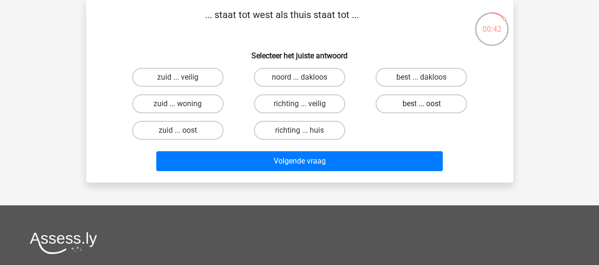
click at [434, 104] on label "best ... oost" at bounding box center [420, 103] width 91 height 19
click at [427, 104] on input "best ... oost" at bounding box center [424, 107] width 6 height 6
radio input "true"
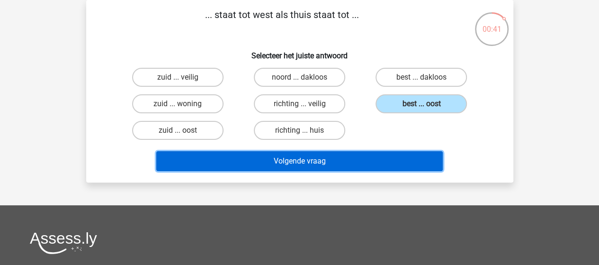
click at [301, 155] on button "Volgende vraag" at bounding box center [299, 161] width 286 height 20
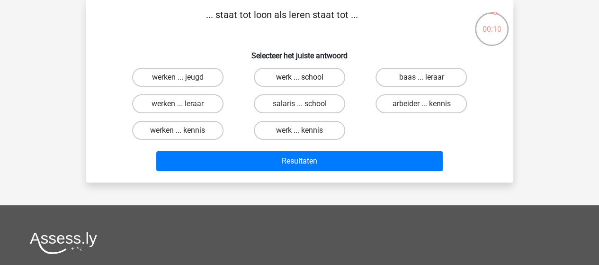
click at [294, 75] on label "werk ... school" at bounding box center [299, 77] width 91 height 19
click at [299, 77] on input "werk ... school" at bounding box center [302, 80] width 6 height 6
radio input "true"
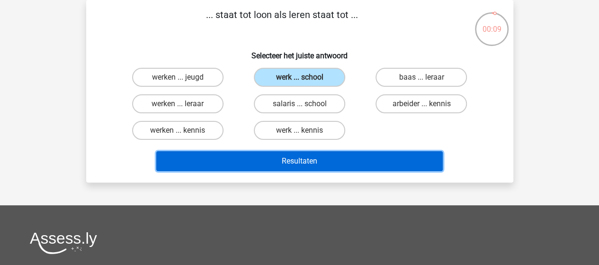
click at [309, 163] on button "Resultaten" at bounding box center [299, 161] width 286 height 20
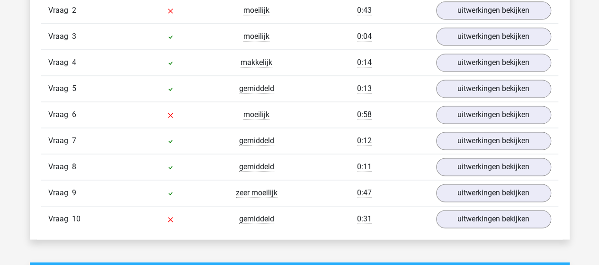
scroll to position [663, 0]
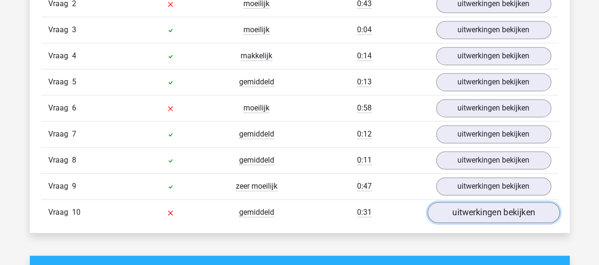
click at [495, 207] on link "uitwerkingen bekijken" at bounding box center [493, 212] width 132 height 21
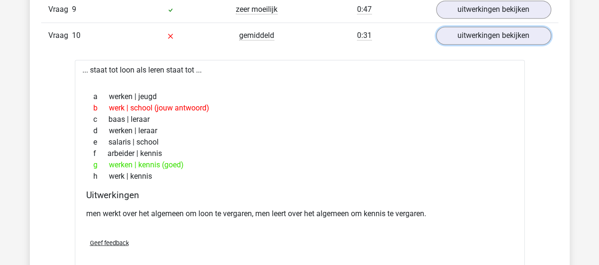
scroll to position [805, 0]
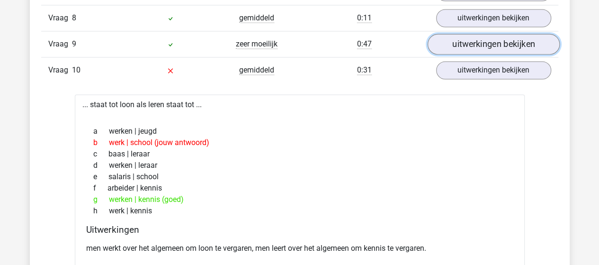
click at [474, 45] on link "uitwerkingen bekijken" at bounding box center [493, 44] width 132 height 21
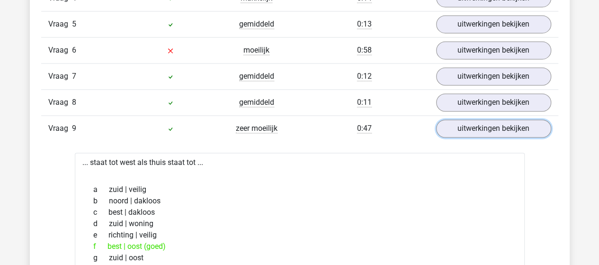
scroll to position [710, 0]
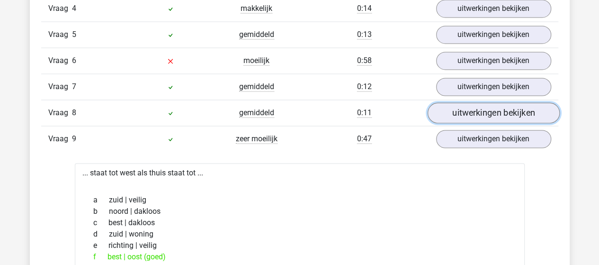
click at [489, 107] on link "uitwerkingen bekijken" at bounding box center [493, 112] width 132 height 21
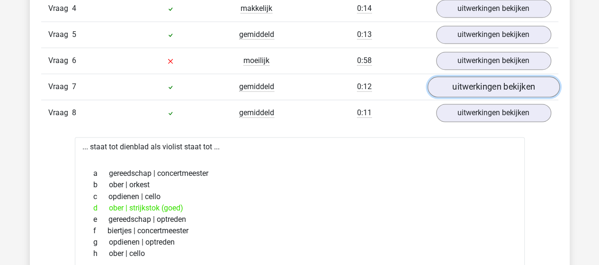
click at [489, 81] on link "uitwerkingen bekijken" at bounding box center [493, 86] width 132 height 21
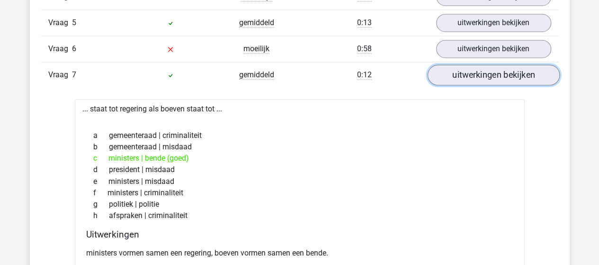
scroll to position [663, 0]
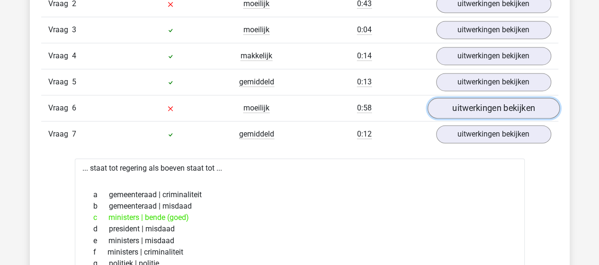
click at [484, 104] on link "uitwerkingen bekijken" at bounding box center [493, 108] width 132 height 21
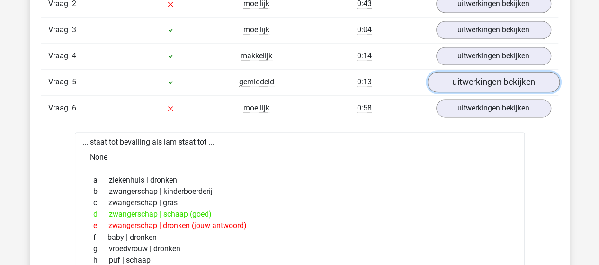
click at [498, 80] on link "uitwerkingen bekijken" at bounding box center [493, 81] width 132 height 21
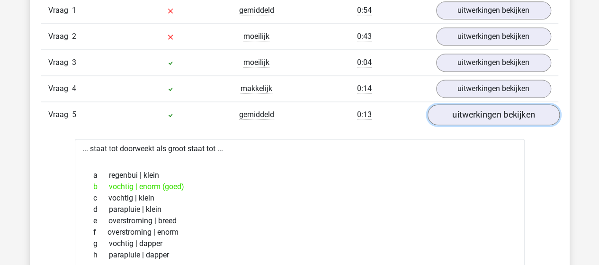
scroll to position [615, 0]
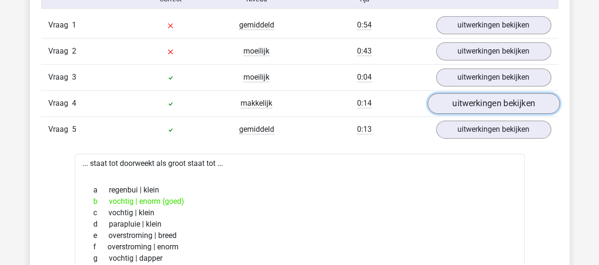
click at [493, 102] on link "uitwerkingen bekijken" at bounding box center [493, 103] width 132 height 21
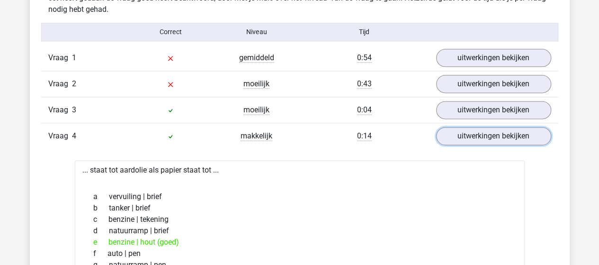
scroll to position [521, 0]
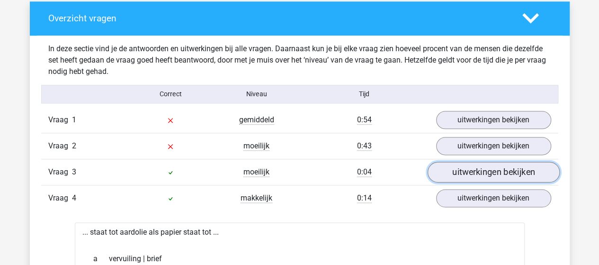
click at [490, 170] on link "uitwerkingen bekijken" at bounding box center [493, 171] width 132 height 21
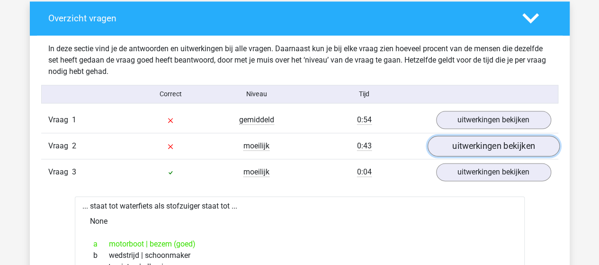
click at [473, 142] on link "uitwerkingen bekijken" at bounding box center [493, 145] width 132 height 21
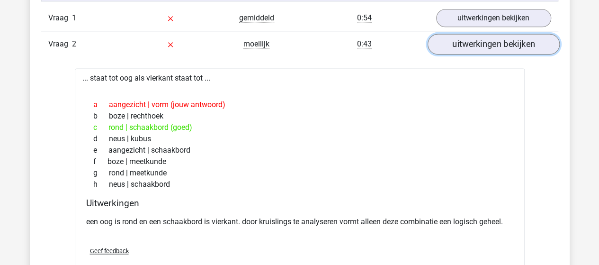
scroll to position [568, 0]
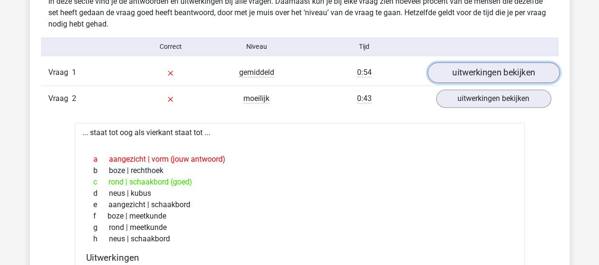
click at [505, 68] on link "uitwerkingen bekijken" at bounding box center [493, 72] width 132 height 21
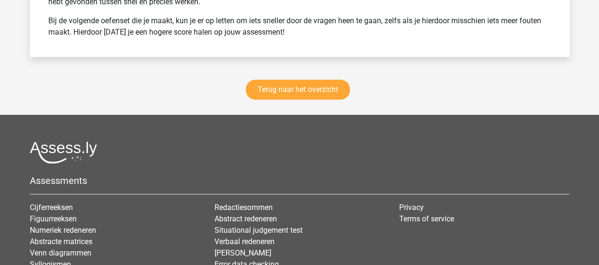
scroll to position [3786, 0]
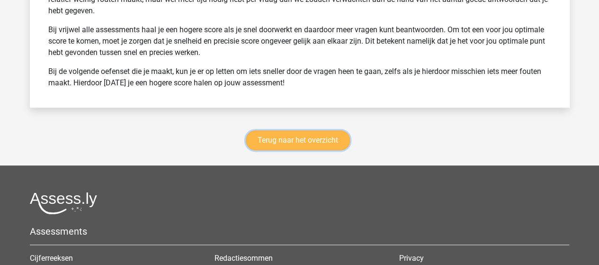
click at [318, 133] on link "Terug naar het overzicht" at bounding box center [298, 140] width 104 height 20
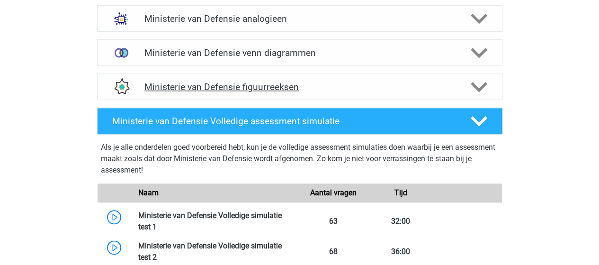
scroll to position [473, 0]
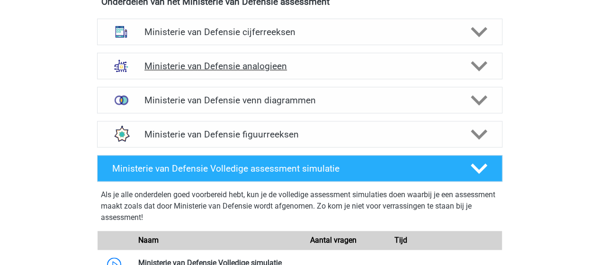
click at [209, 67] on h4 "Ministerie van Defensie analogieen" at bounding box center [299, 66] width 310 height 11
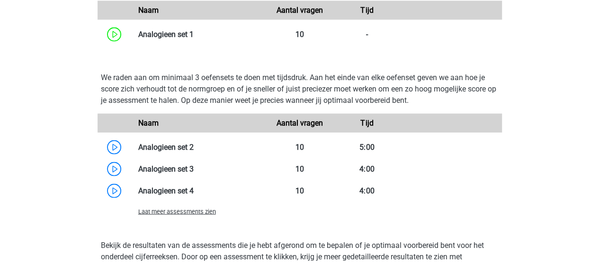
scroll to position [899, 0]
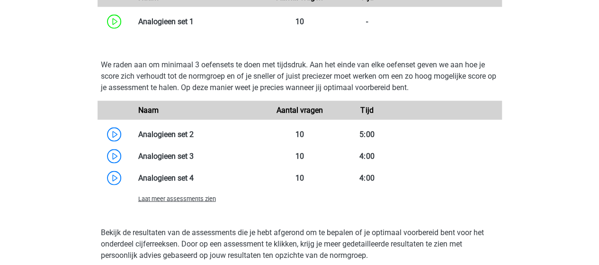
click at [183, 200] on span "Laat meer assessments zien" at bounding box center [177, 198] width 78 height 7
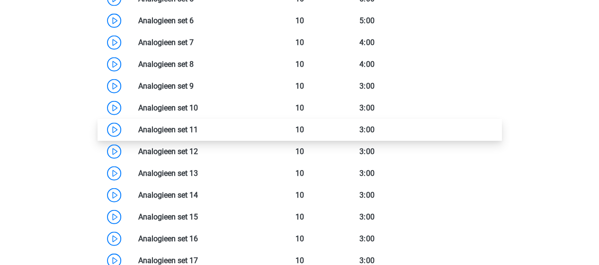
scroll to position [1041, 0]
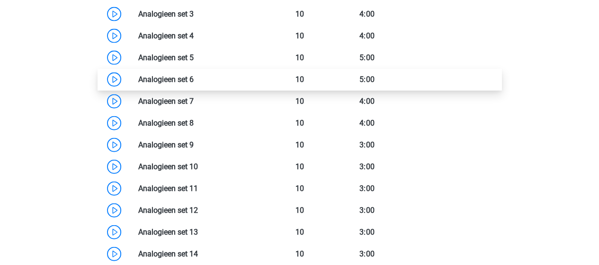
click at [194, 78] on link at bounding box center [194, 79] width 0 height 9
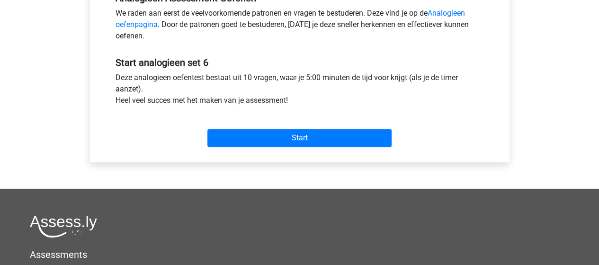
scroll to position [331, 0]
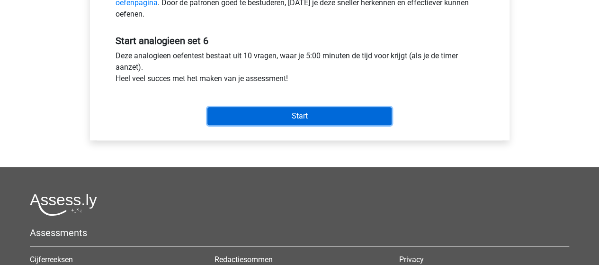
click at [322, 116] on input "Start" at bounding box center [299, 116] width 184 height 18
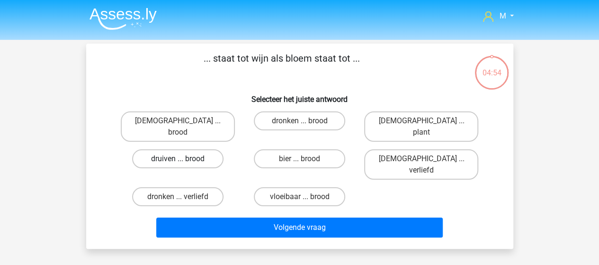
click at [188, 149] on label "druiven ... brood" at bounding box center [177, 158] width 91 height 19
click at [184, 159] on input "druiven ... brood" at bounding box center [181, 162] width 6 height 6
radio input "true"
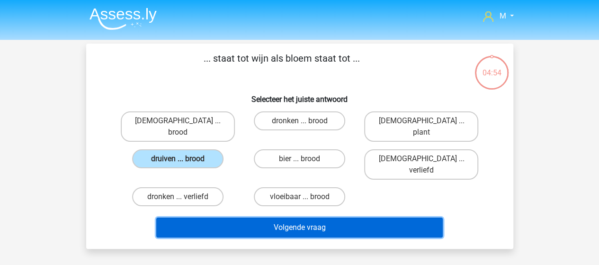
click at [291, 217] on button "Volgende vraag" at bounding box center [299, 227] width 286 height 20
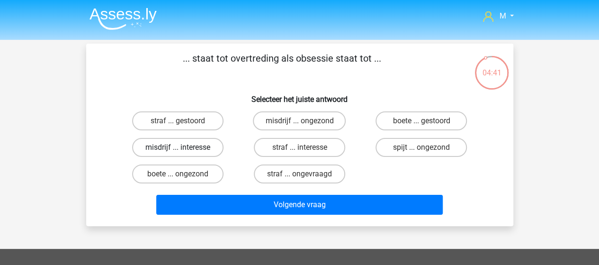
click at [206, 147] on label "misdrijf ... interesse" at bounding box center [177, 147] width 91 height 19
click at [184, 147] on input "misdrijf ... interesse" at bounding box center [181, 150] width 6 height 6
radio input "true"
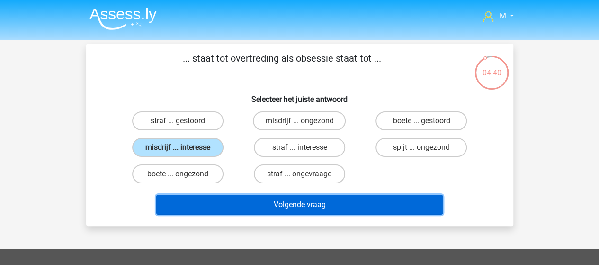
click at [309, 201] on button "Volgende vraag" at bounding box center [299, 205] width 286 height 20
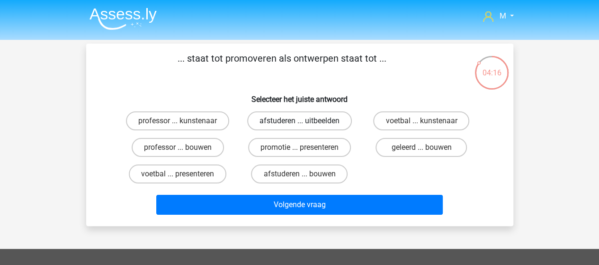
click at [290, 118] on label "afstuderen ... uitbeelden" at bounding box center [299, 120] width 105 height 19
click at [299, 121] on input "afstuderen ... uitbeelden" at bounding box center [302, 124] width 6 height 6
radio input "true"
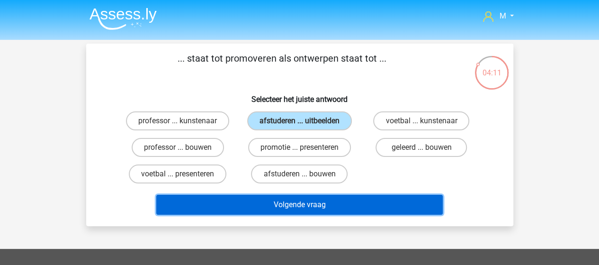
click at [313, 205] on button "Volgende vraag" at bounding box center [299, 205] width 286 height 20
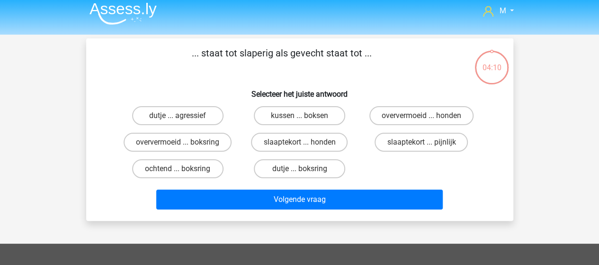
scroll to position [44, 0]
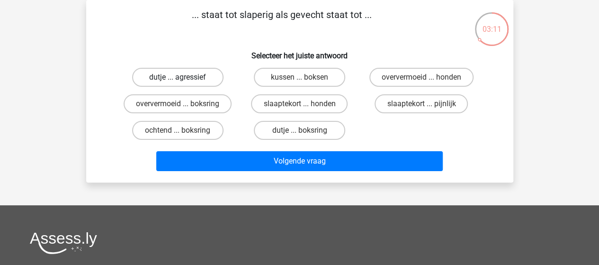
click at [194, 75] on label "dutje ... agressief" at bounding box center [177, 77] width 91 height 19
click at [184, 77] on input "dutje ... agressief" at bounding box center [181, 80] width 6 height 6
radio input "true"
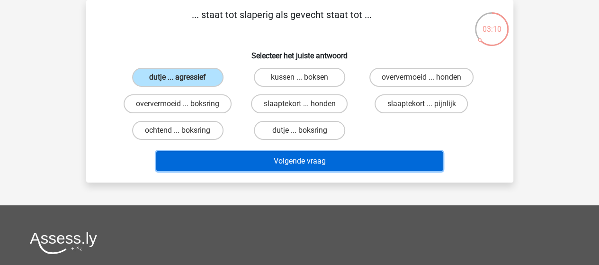
click at [323, 164] on button "Volgende vraag" at bounding box center [299, 161] width 286 height 20
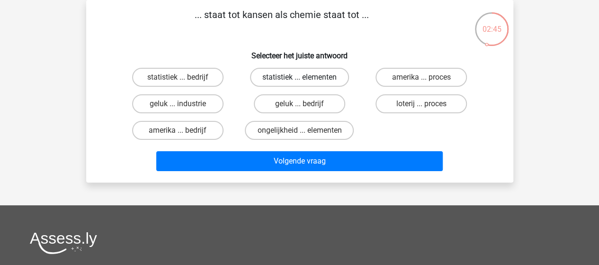
click at [314, 78] on label "statistiek ... elementen" at bounding box center [299, 77] width 99 height 19
click at [305, 78] on input "statistiek ... elementen" at bounding box center [302, 80] width 6 height 6
radio input "true"
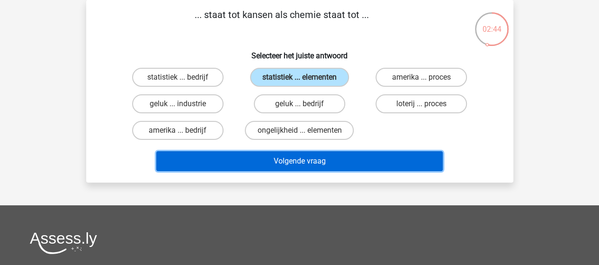
click at [309, 160] on button "Volgende vraag" at bounding box center [299, 161] width 286 height 20
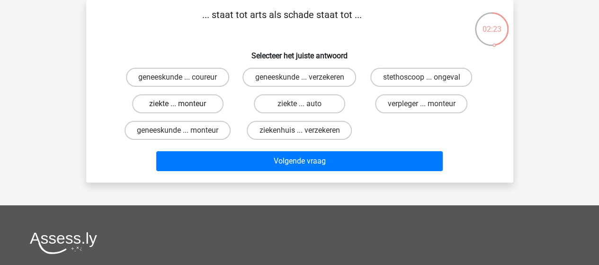
click at [196, 113] on label "ziekte ... monteur" at bounding box center [177, 103] width 91 height 19
click at [184, 110] on input "ziekte ... monteur" at bounding box center [181, 107] width 6 height 6
radio input "true"
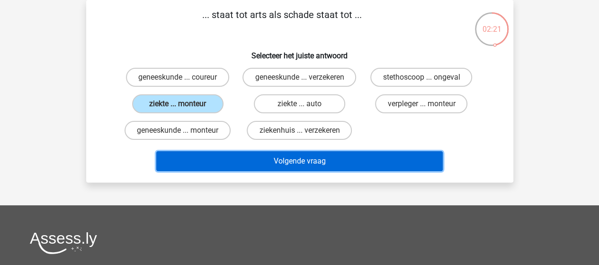
click at [313, 171] on button "Volgende vraag" at bounding box center [299, 161] width 286 height 20
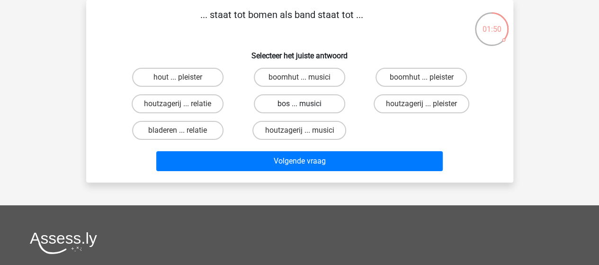
click at [310, 105] on label "bos ... musici" at bounding box center [299, 103] width 91 height 19
click at [305, 105] on input "bos ... musici" at bounding box center [302, 107] width 6 height 6
radio input "true"
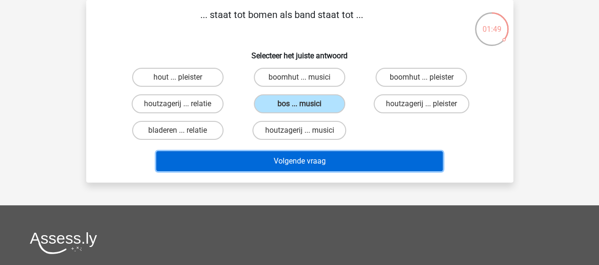
click at [302, 162] on button "Volgende vraag" at bounding box center [299, 161] width 286 height 20
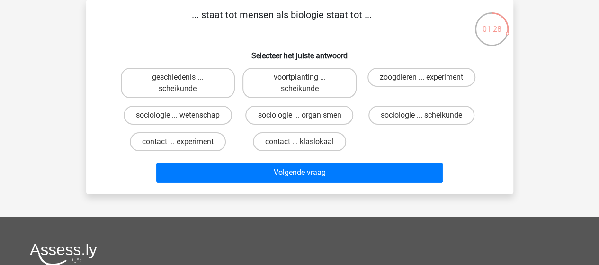
click at [300, 115] on input "sociologie ... organismen" at bounding box center [302, 118] width 6 height 6
radio input "true"
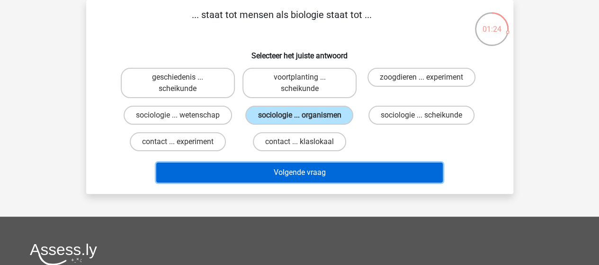
click at [300, 171] on button "Volgende vraag" at bounding box center [299, 172] width 286 height 20
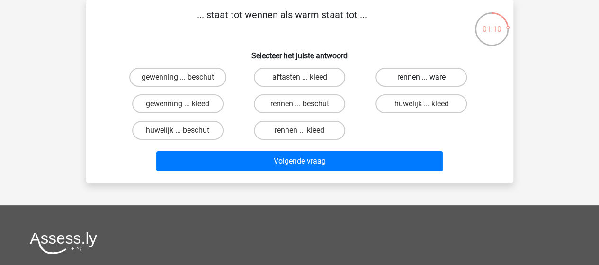
click at [427, 75] on label "rennen ... ware" at bounding box center [420, 77] width 91 height 19
click at [427, 77] on input "rennen ... ware" at bounding box center [424, 80] width 6 height 6
radio input "true"
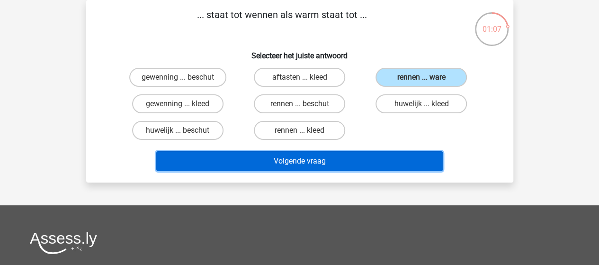
click at [322, 161] on button "Volgende vraag" at bounding box center [299, 161] width 286 height 20
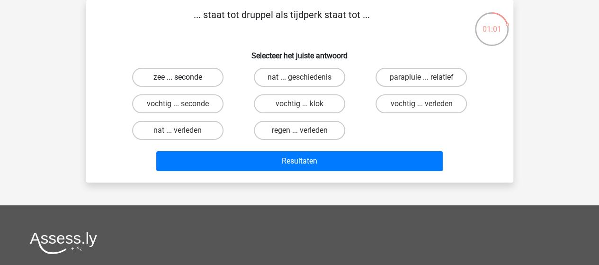
click at [195, 78] on label "zee ... seconde" at bounding box center [177, 77] width 91 height 19
click at [184, 78] on input "zee ... seconde" at bounding box center [181, 80] width 6 height 6
radio input "true"
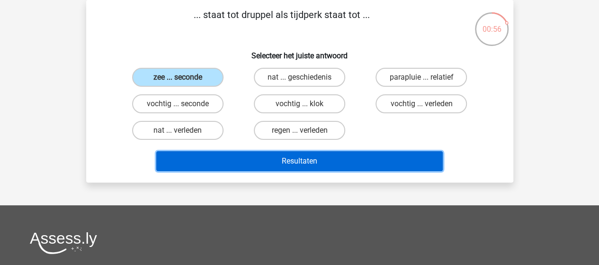
click at [310, 161] on button "Resultaten" at bounding box center [299, 161] width 286 height 20
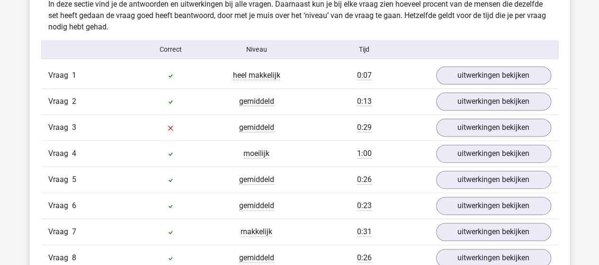
scroll to position [521, 0]
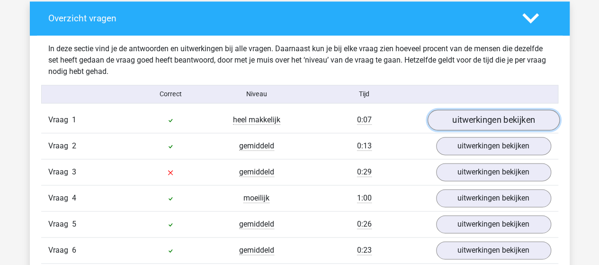
click at [507, 118] on link "uitwerkingen bekijken" at bounding box center [493, 119] width 132 height 21
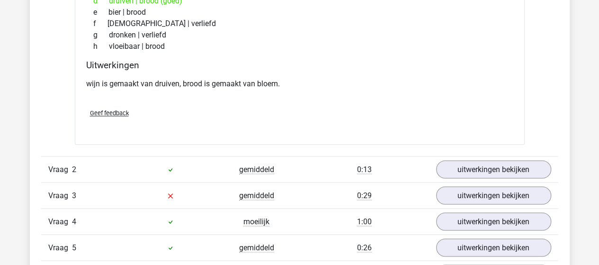
scroll to position [757, 0]
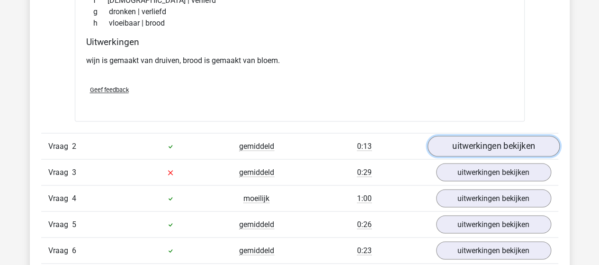
click at [508, 144] on link "uitwerkingen bekijken" at bounding box center [493, 145] width 132 height 21
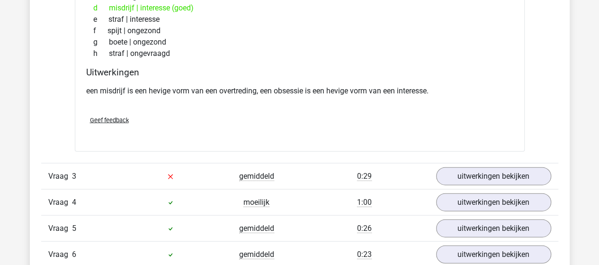
scroll to position [994, 0]
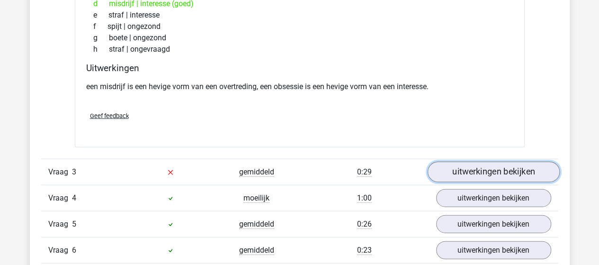
click at [480, 170] on link "uitwerkingen bekijken" at bounding box center [493, 172] width 132 height 21
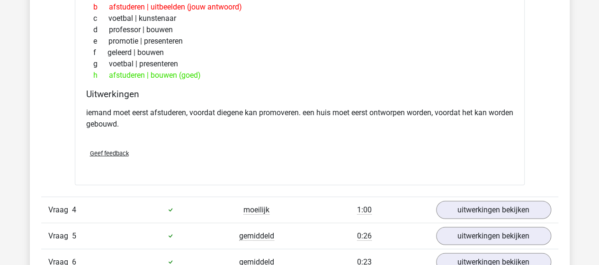
scroll to position [1278, 0]
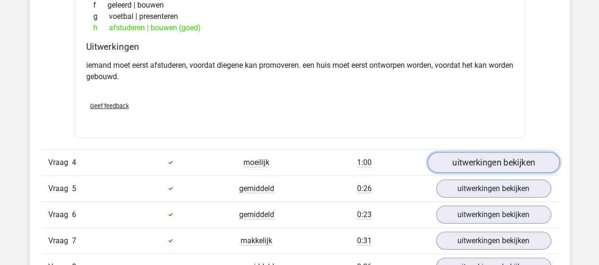
click at [470, 157] on link "uitwerkingen bekijken" at bounding box center [493, 162] width 132 height 21
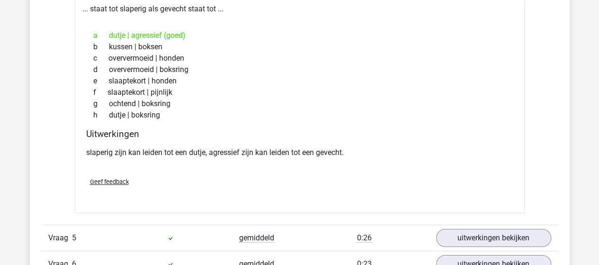
scroll to position [1515, 0]
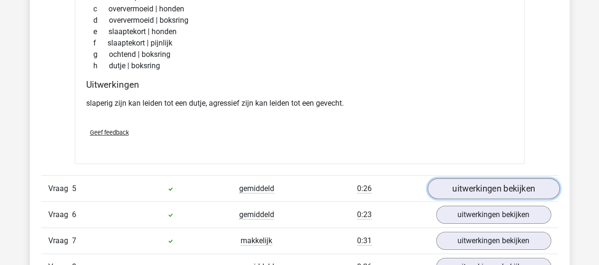
click at [506, 183] on link "uitwerkingen bekijken" at bounding box center [493, 188] width 132 height 21
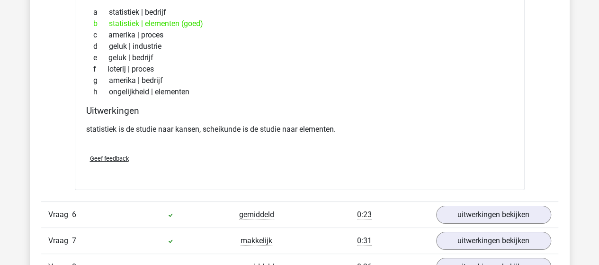
scroll to position [1799, 0]
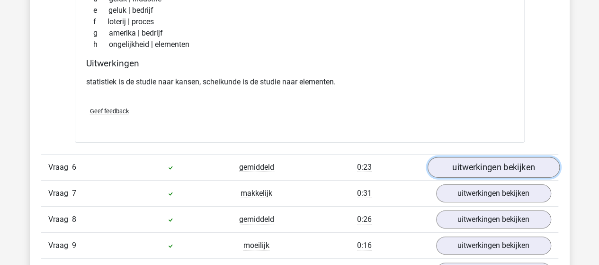
click at [507, 159] on link "uitwerkingen bekijken" at bounding box center [493, 167] width 132 height 21
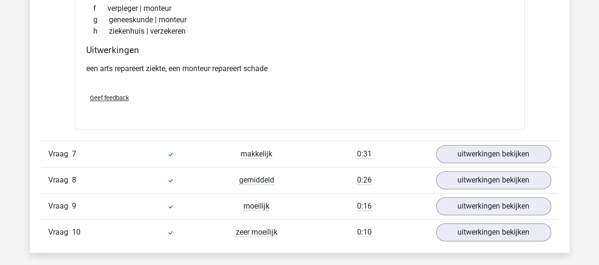
scroll to position [2083, 0]
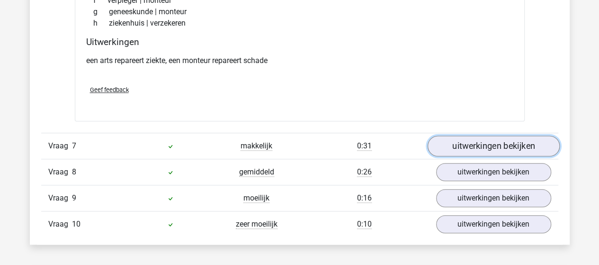
click at [465, 140] on link "uitwerkingen bekijken" at bounding box center [493, 145] width 132 height 21
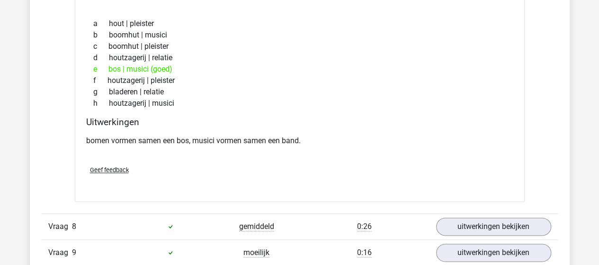
scroll to position [2320, 0]
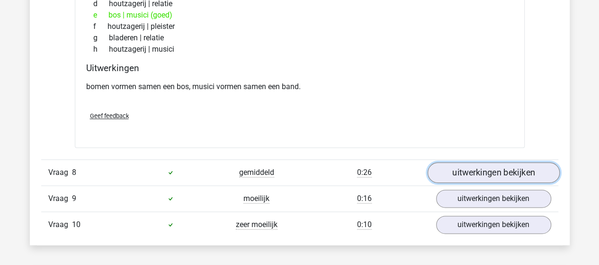
click at [482, 164] on link "uitwerkingen bekijken" at bounding box center [493, 172] width 132 height 21
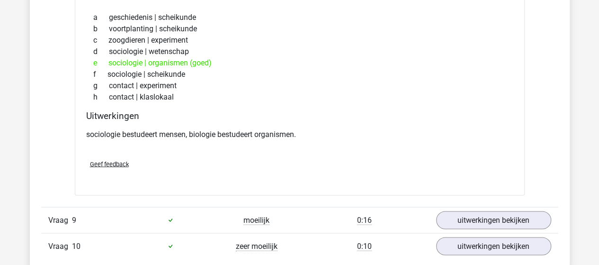
scroll to position [2556, 0]
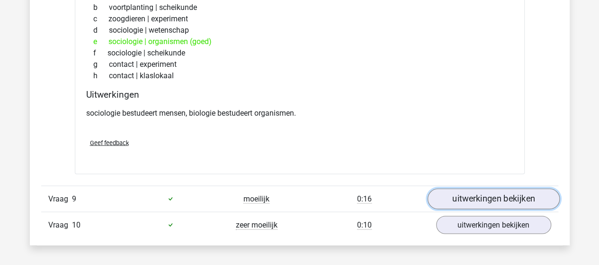
click at [486, 192] on link "uitwerkingen bekijken" at bounding box center [493, 198] width 132 height 21
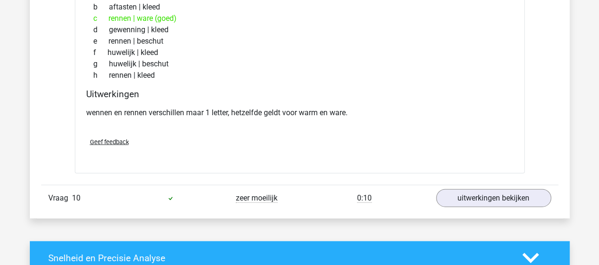
scroll to position [2840, 0]
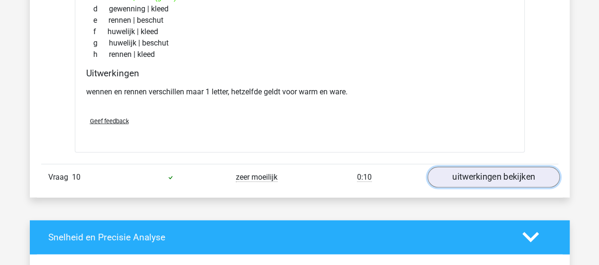
click at [475, 170] on link "uitwerkingen bekijken" at bounding box center [493, 177] width 132 height 21
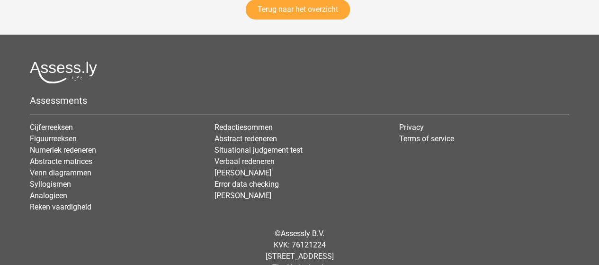
scroll to position [3794, 0]
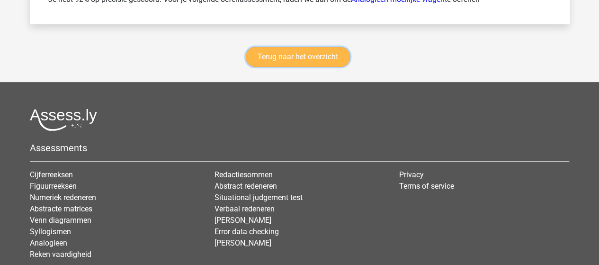
click at [311, 51] on link "Terug naar het overzicht" at bounding box center [298, 57] width 104 height 20
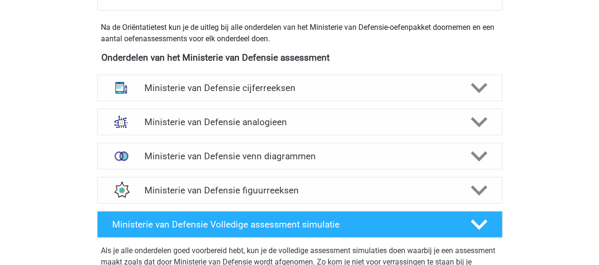
scroll to position [426, 0]
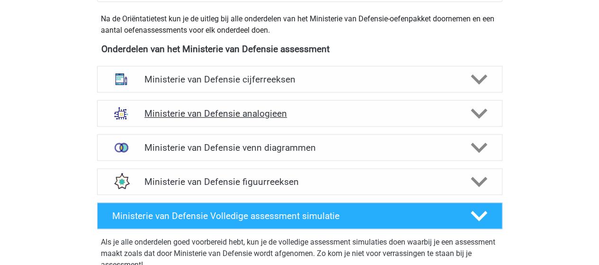
click at [264, 112] on h4 "Ministerie van Defensie analogieen" at bounding box center [299, 113] width 310 height 11
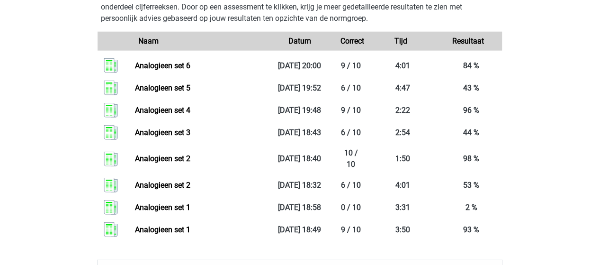
scroll to position [947, 0]
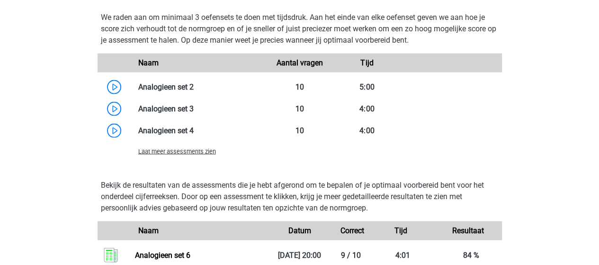
click at [200, 150] on span "Laat meer assessments zien" at bounding box center [177, 151] width 78 height 7
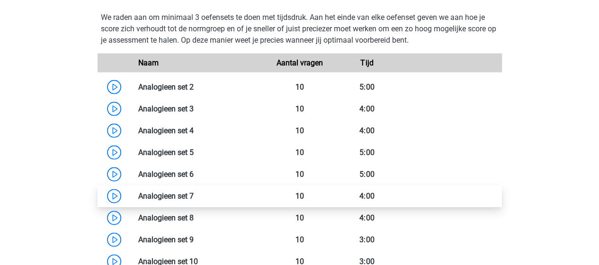
click at [194, 196] on link at bounding box center [194, 195] width 0 height 9
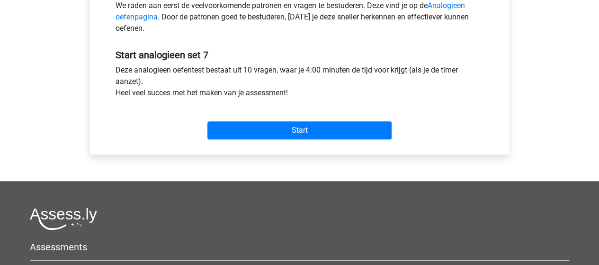
scroll to position [331, 0]
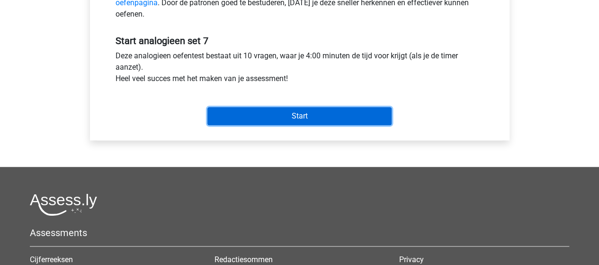
click at [309, 115] on input "Start" at bounding box center [299, 116] width 184 height 18
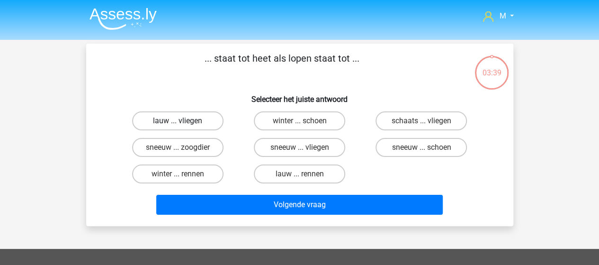
click at [186, 120] on label "lauw ... vliegen" at bounding box center [177, 120] width 91 height 19
click at [184, 121] on input "lauw ... vliegen" at bounding box center [181, 124] width 6 height 6
radio input "true"
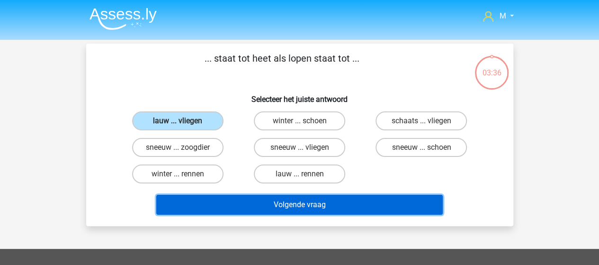
click at [307, 205] on button "Volgende vraag" at bounding box center [299, 205] width 286 height 20
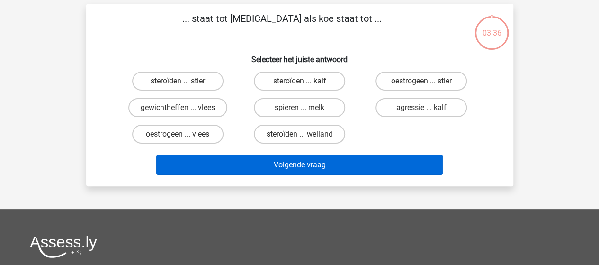
scroll to position [44, 0]
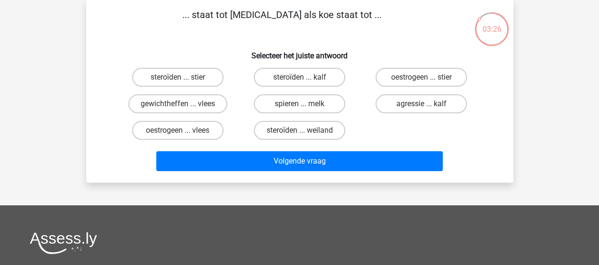
click at [424, 78] on input "oestrogeen ... stier" at bounding box center [424, 80] width 6 height 6
radio input "true"
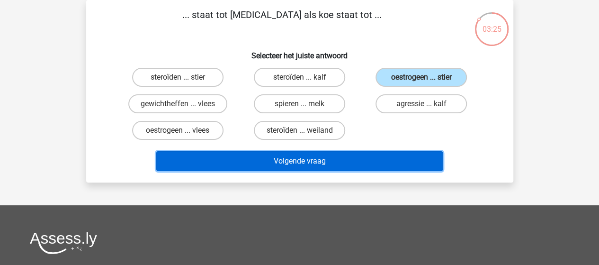
click at [315, 161] on button "Volgende vraag" at bounding box center [299, 161] width 286 height 20
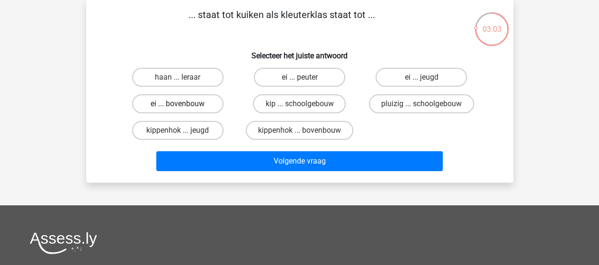
click at [190, 99] on label "ei ... bovenbouw" at bounding box center [177, 103] width 91 height 19
click at [184, 104] on input "ei ... bovenbouw" at bounding box center [181, 107] width 6 height 6
radio input "true"
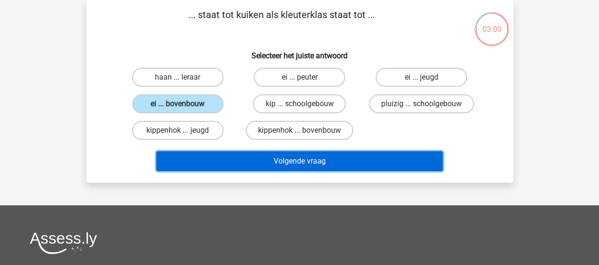
click at [311, 164] on button "Volgende vraag" at bounding box center [299, 161] width 286 height 20
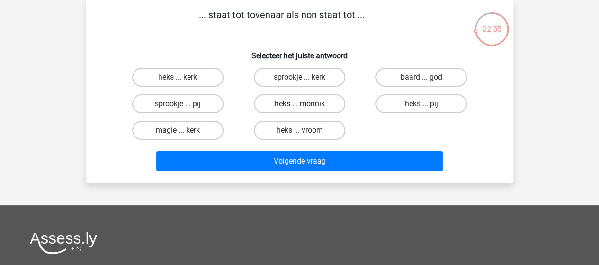
click at [306, 105] on label "heks ... monnik" at bounding box center [299, 103] width 91 height 19
click at [305, 105] on input "heks ... monnik" at bounding box center [302, 107] width 6 height 6
radio input "true"
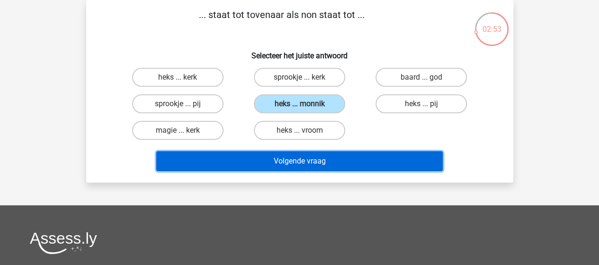
click at [310, 161] on button "Volgende vraag" at bounding box center [299, 161] width 286 height 20
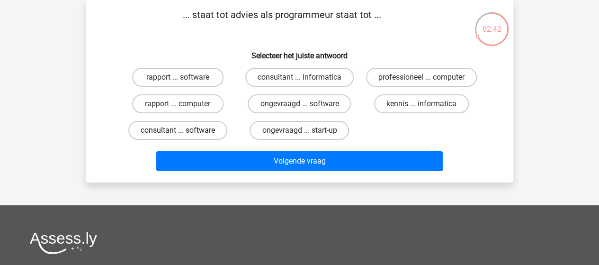
click at [193, 127] on label "consultant ... software" at bounding box center [177, 130] width 99 height 19
click at [184, 130] on input "consultant ... software" at bounding box center [181, 133] width 6 height 6
radio input "true"
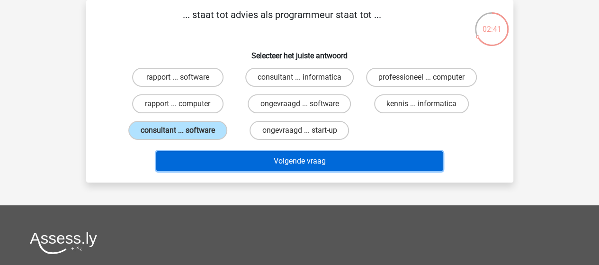
click at [282, 159] on button "Volgende vraag" at bounding box center [299, 161] width 286 height 20
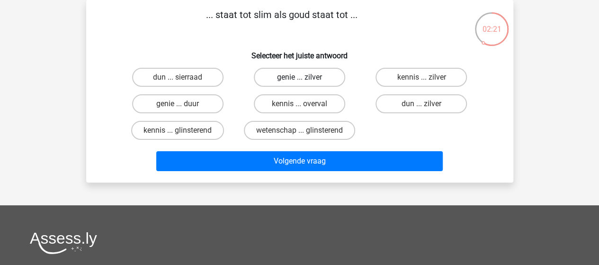
click at [319, 79] on label "genie ... zilver" at bounding box center [299, 77] width 91 height 19
click at [305, 79] on input "genie ... zilver" at bounding box center [302, 80] width 6 height 6
radio input "true"
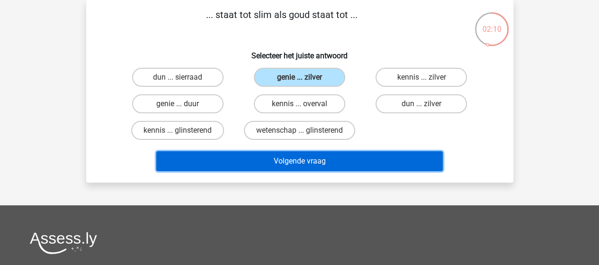
click at [306, 162] on button "Volgende vraag" at bounding box center [299, 161] width 286 height 20
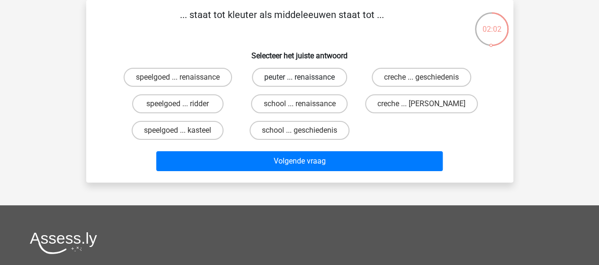
click at [329, 78] on label "peuter ... renaissance" at bounding box center [299, 77] width 95 height 19
click at [305, 78] on input "peuter ... renaissance" at bounding box center [302, 80] width 6 height 6
radio input "true"
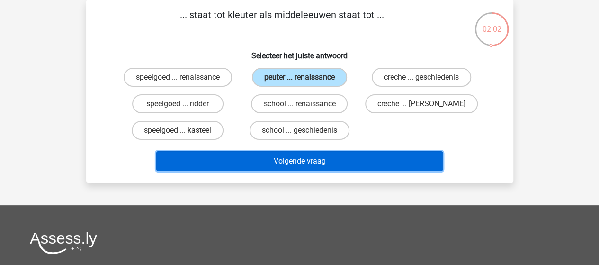
click at [316, 164] on button "Volgende vraag" at bounding box center [299, 161] width 286 height 20
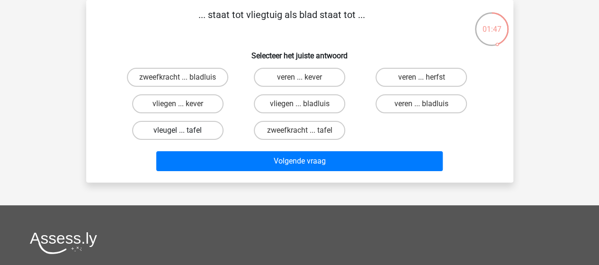
click at [193, 130] on label "vleugel ... tafel" at bounding box center [177, 130] width 91 height 19
click at [184, 130] on input "vleugel ... tafel" at bounding box center [181, 133] width 6 height 6
radio input "true"
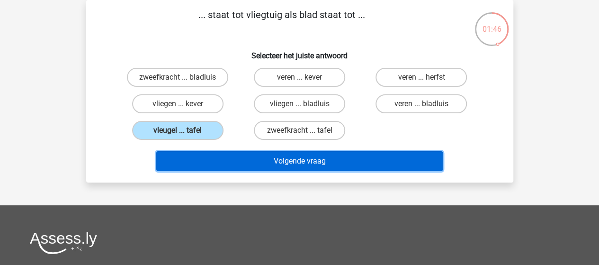
click at [288, 161] on button "Volgende vraag" at bounding box center [299, 161] width 286 height 20
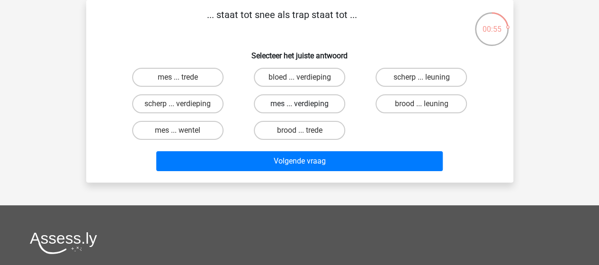
click at [308, 101] on label "mes ... verdieping" at bounding box center [299, 103] width 91 height 19
click at [305, 104] on input "mes ... verdieping" at bounding box center [302, 107] width 6 height 6
radio input "true"
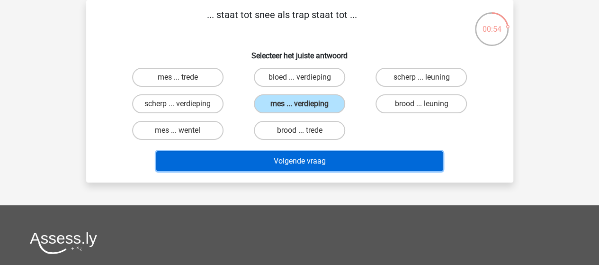
click at [307, 160] on button "Volgende vraag" at bounding box center [299, 161] width 286 height 20
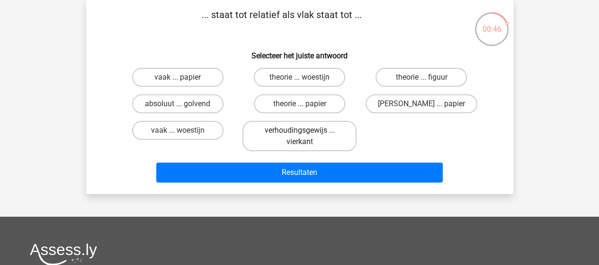
click at [309, 133] on label "verhoudingsgewijs ... vierkant" at bounding box center [299, 136] width 114 height 30
click at [305, 133] on input "verhoudingsgewijs ... vierkant" at bounding box center [302, 133] width 6 height 6
radio input "true"
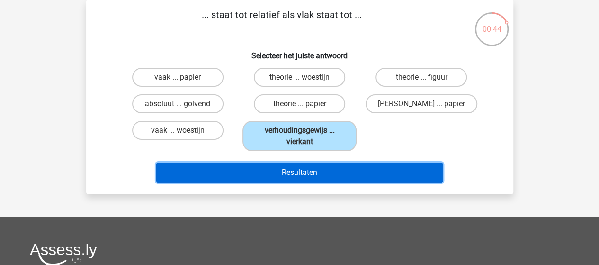
click at [313, 170] on button "Resultaten" at bounding box center [299, 172] width 286 height 20
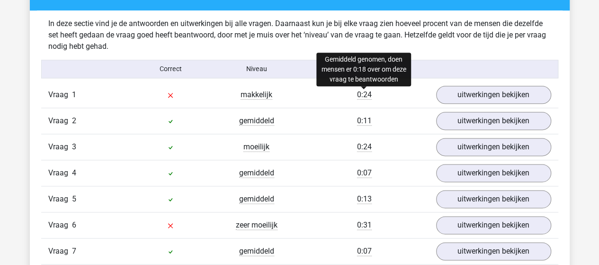
scroll to position [568, 0]
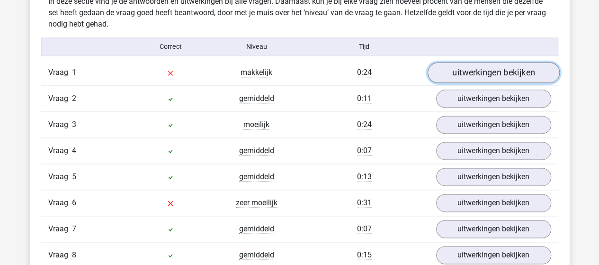
click at [489, 67] on link "uitwerkingen bekijken" at bounding box center [493, 72] width 132 height 21
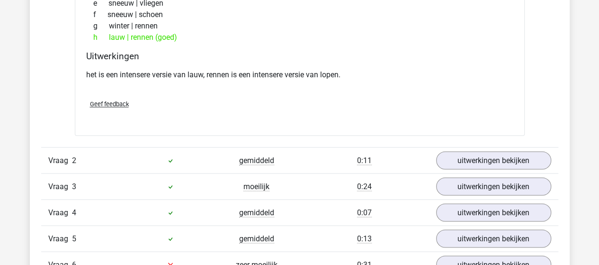
scroll to position [757, 0]
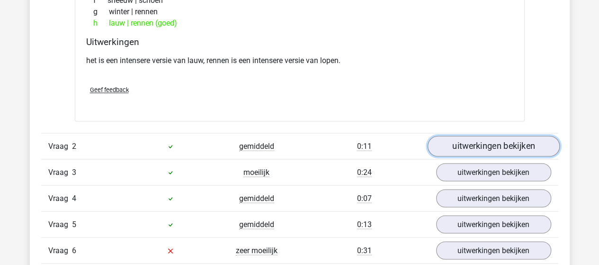
click at [485, 147] on link "uitwerkingen bekijken" at bounding box center [493, 145] width 132 height 21
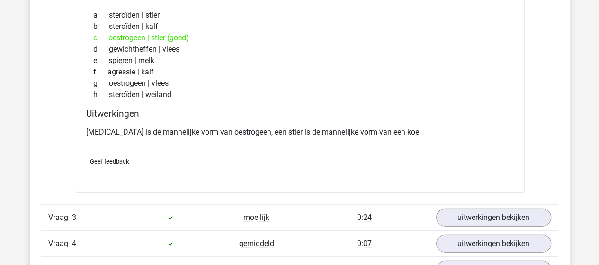
scroll to position [1041, 0]
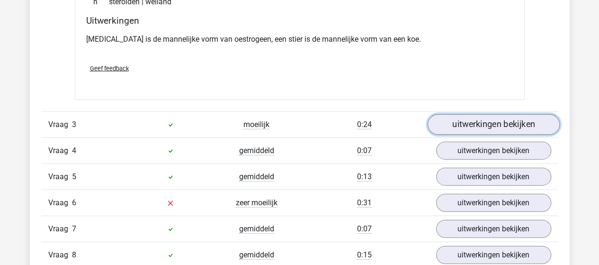
click at [477, 122] on link "uitwerkingen bekijken" at bounding box center [493, 125] width 132 height 21
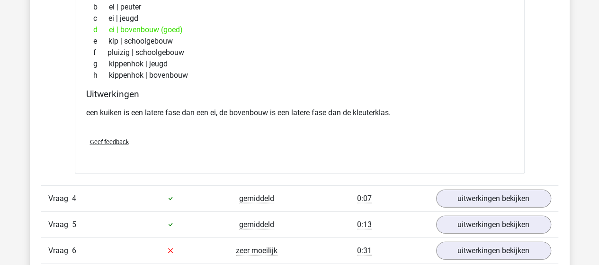
scroll to position [1278, 0]
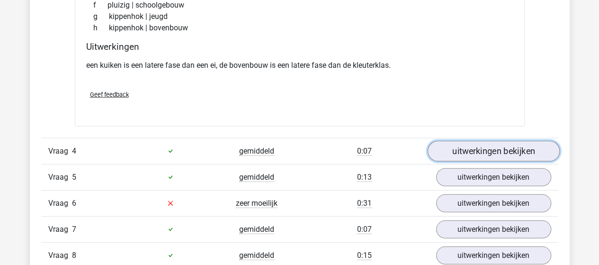
click at [454, 154] on link "uitwerkingen bekijken" at bounding box center [493, 151] width 132 height 21
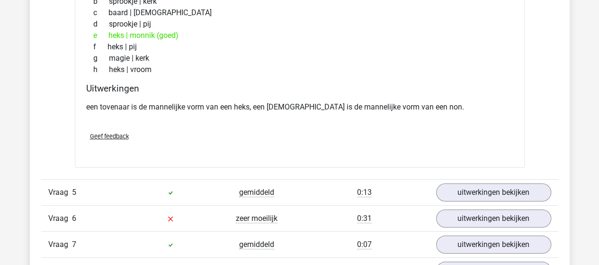
scroll to position [1515, 0]
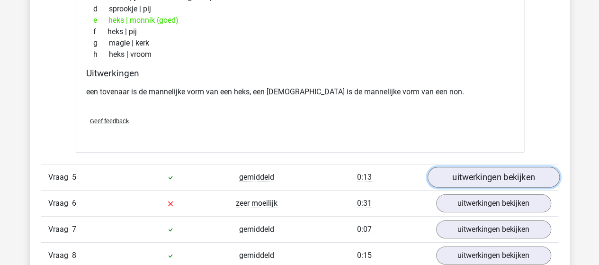
click at [485, 169] on link "uitwerkingen bekijken" at bounding box center [493, 177] width 132 height 21
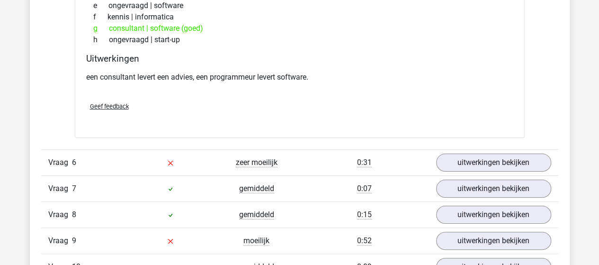
scroll to position [1799, 0]
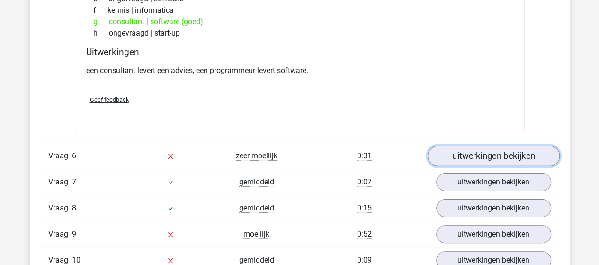
click at [497, 146] on link "uitwerkingen bekijken" at bounding box center [493, 155] width 132 height 21
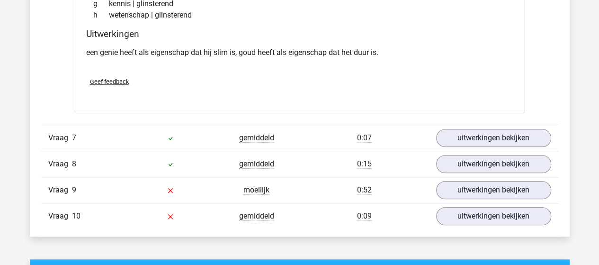
scroll to position [2083, 0]
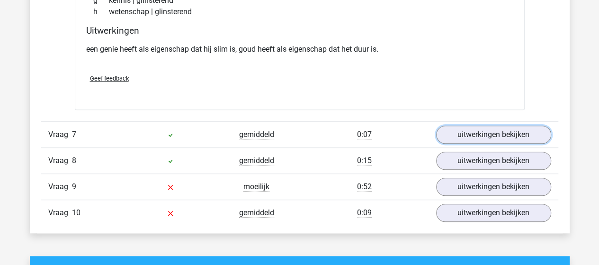
drag, startPoint x: 477, startPoint y: 126, endPoint x: 471, endPoint y: 115, distance: 12.5
click at [477, 126] on link "uitwerkingen bekijken" at bounding box center [493, 134] width 115 height 18
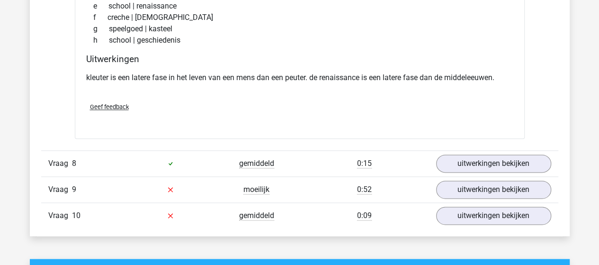
scroll to position [2320, 0]
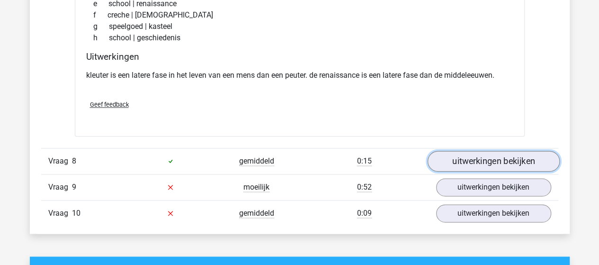
click at [482, 152] on link "uitwerkingen bekijken" at bounding box center [493, 161] width 132 height 21
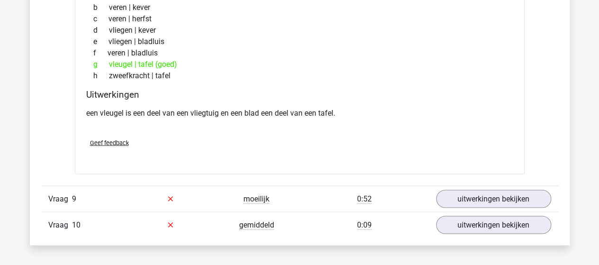
scroll to position [2604, 0]
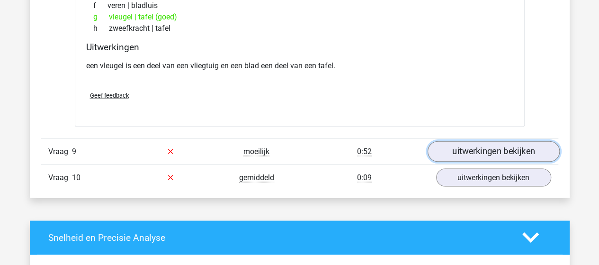
click at [510, 142] on link "uitwerkingen bekijken" at bounding box center [493, 151] width 132 height 21
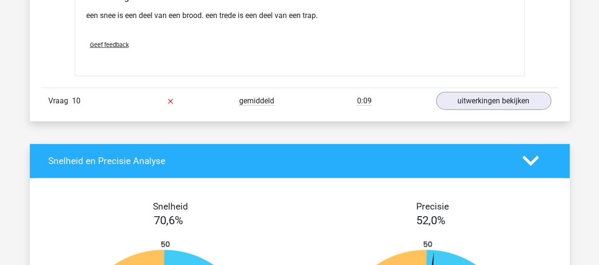
scroll to position [2935, 0]
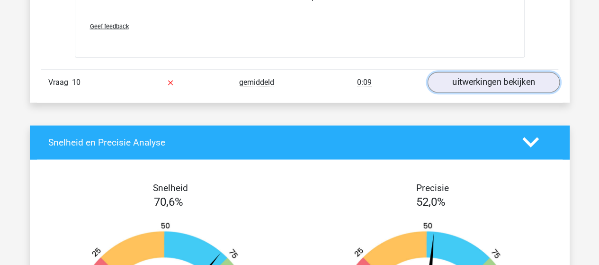
click at [484, 72] on link "uitwerkingen bekijken" at bounding box center [493, 82] width 132 height 21
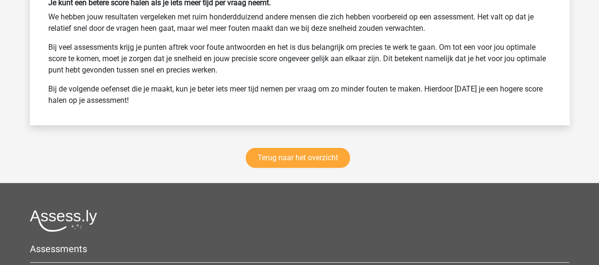
scroll to position [3677, 0]
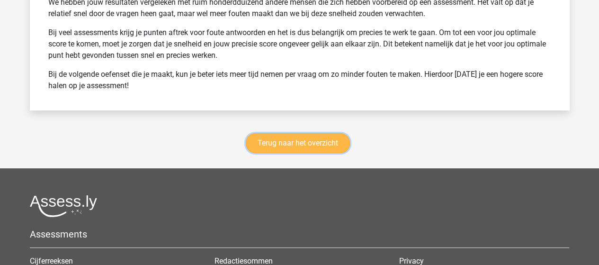
click at [300, 135] on link "Terug naar het overzicht" at bounding box center [298, 143] width 104 height 20
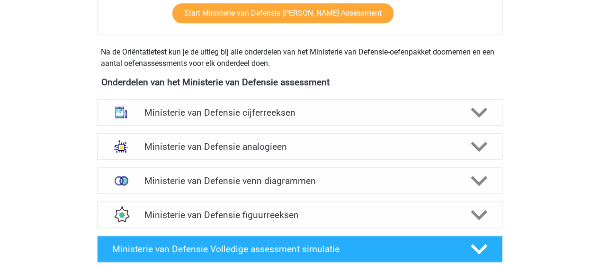
scroll to position [426, 0]
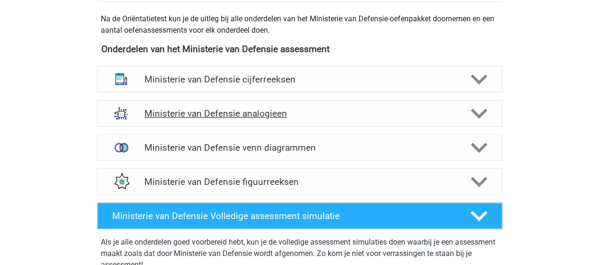
click at [234, 114] on h4 "Ministerie van Defensie analogieen" at bounding box center [299, 113] width 310 height 11
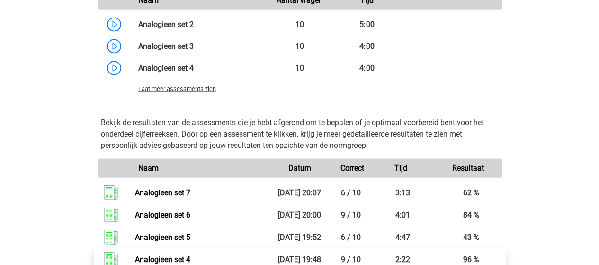
scroll to position [899, 0]
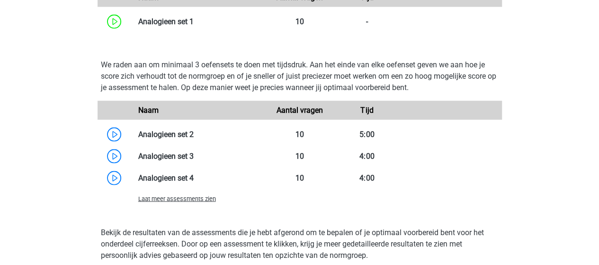
click at [187, 197] on span "Laat meer assessments zien" at bounding box center [177, 198] width 78 height 7
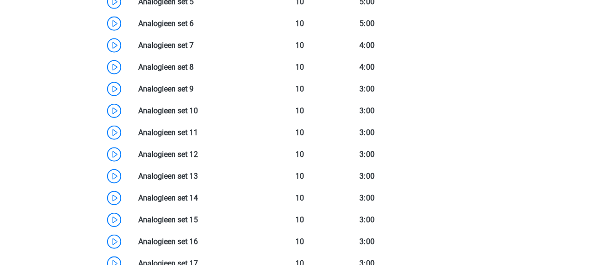
scroll to position [1089, 0]
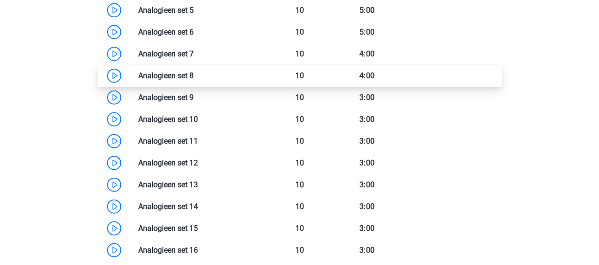
click at [194, 73] on link at bounding box center [194, 75] width 0 height 9
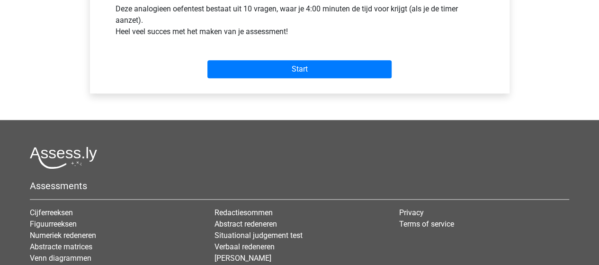
scroll to position [379, 0]
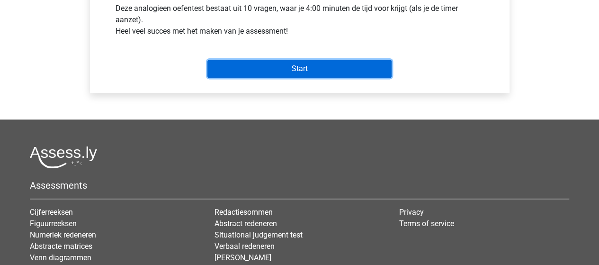
click at [320, 65] on input "Start" at bounding box center [299, 69] width 184 height 18
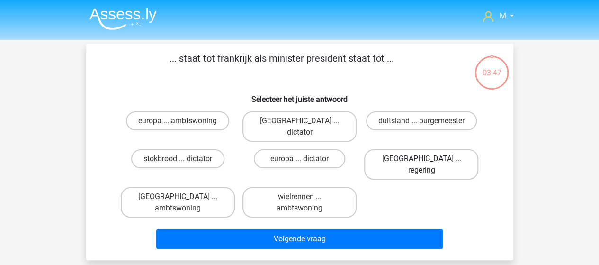
click at [436, 149] on label "[GEOGRAPHIC_DATA] ... regering" at bounding box center [421, 164] width 114 height 30
click at [427, 159] on input "[GEOGRAPHIC_DATA] ... regering" at bounding box center [424, 162] width 6 height 6
radio input "true"
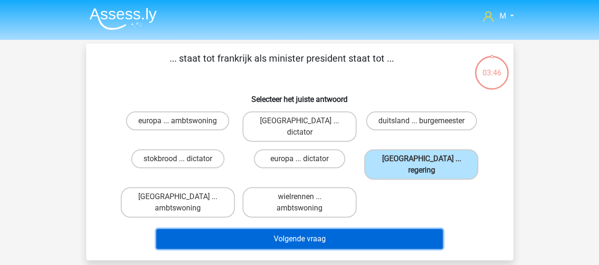
click at [306, 229] on button "Volgende vraag" at bounding box center [299, 239] width 286 height 20
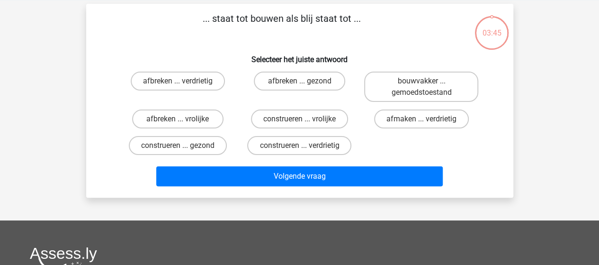
scroll to position [44, 0]
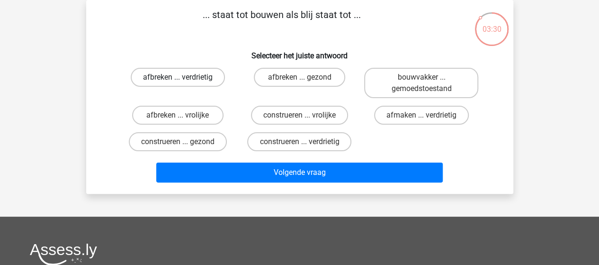
click at [174, 77] on label "afbreken ... verdrietig" at bounding box center [178, 77] width 94 height 19
click at [178, 77] on input "afbreken ... verdrietig" at bounding box center [181, 80] width 6 height 6
radio input "true"
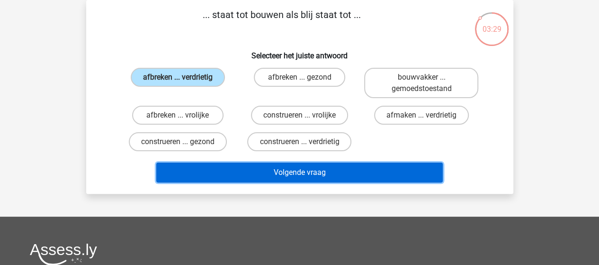
click at [312, 176] on button "Volgende vraag" at bounding box center [299, 172] width 286 height 20
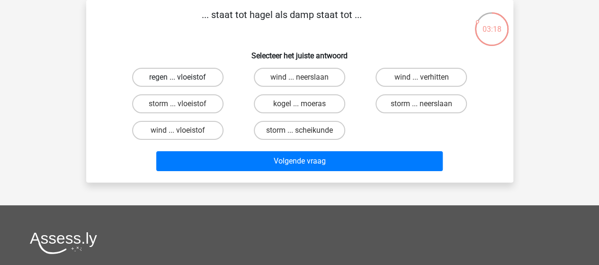
click at [198, 75] on label "regen ... vloeistof" at bounding box center [177, 77] width 91 height 19
click at [184, 77] on input "regen ... vloeistof" at bounding box center [181, 80] width 6 height 6
radio input "true"
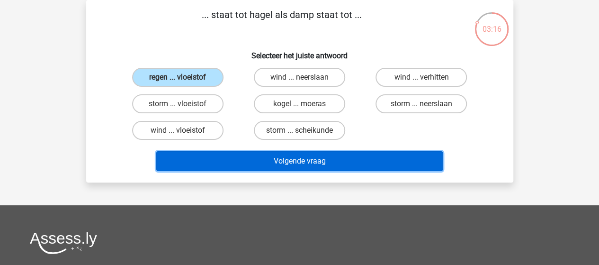
click at [305, 165] on button "Volgende vraag" at bounding box center [299, 161] width 286 height 20
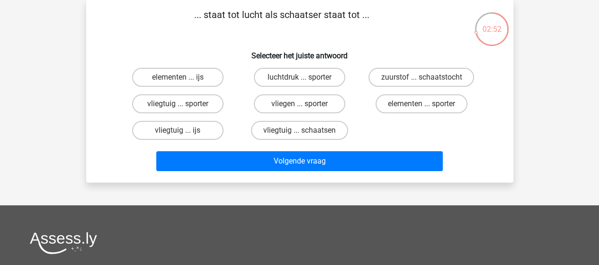
click at [423, 106] on input "elementen ... sporter" at bounding box center [424, 107] width 6 height 6
radio input "true"
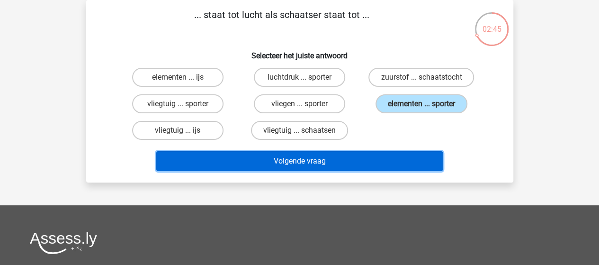
click at [285, 163] on button "Volgende vraag" at bounding box center [299, 161] width 286 height 20
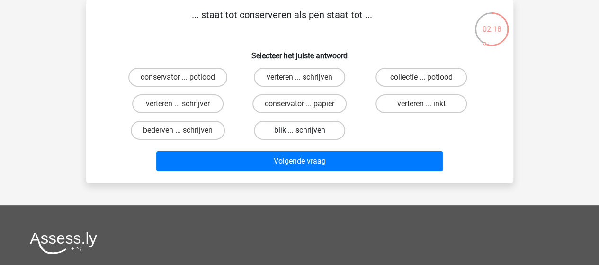
click at [285, 130] on label "blik ... schrijven" at bounding box center [299, 130] width 91 height 19
click at [299, 130] on input "blik ... schrijven" at bounding box center [302, 133] width 6 height 6
radio input "true"
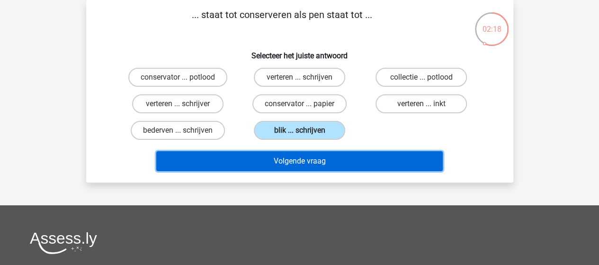
click at [309, 168] on button "Volgende vraag" at bounding box center [299, 161] width 286 height 20
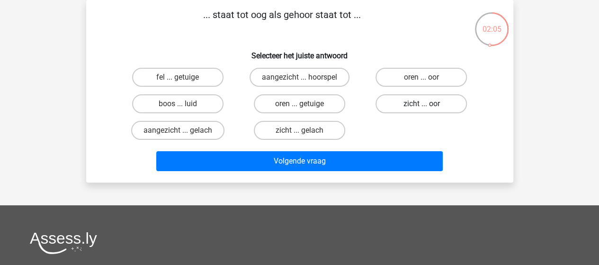
click at [430, 103] on label "zicht ... oor" at bounding box center [420, 103] width 91 height 19
click at [427, 104] on input "zicht ... oor" at bounding box center [424, 107] width 6 height 6
radio input "true"
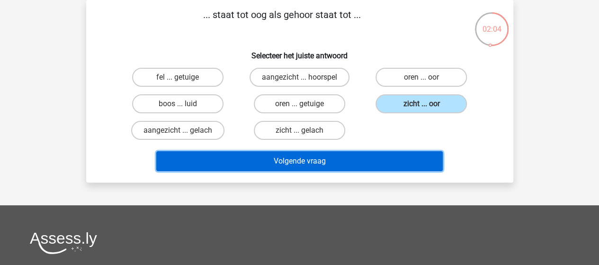
click at [313, 162] on button "Volgende vraag" at bounding box center [299, 161] width 286 height 20
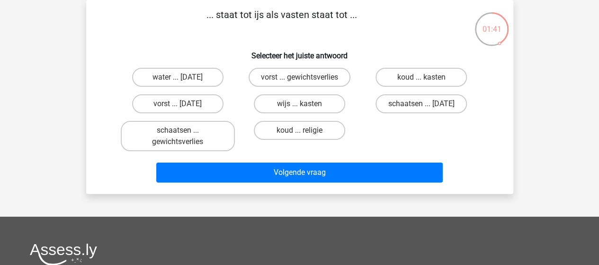
click at [302, 104] on input "wijs ... kasten" at bounding box center [302, 107] width 6 height 6
radio input "true"
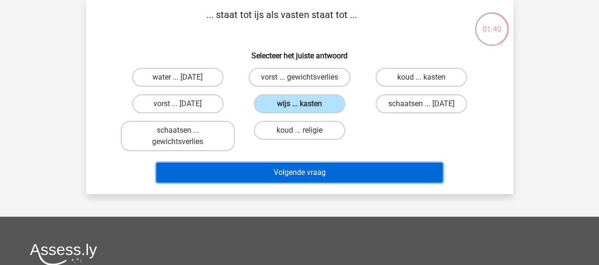
click at [308, 168] on button "Volgende vraag" at bounding box center [299, 172] width 286 height 20
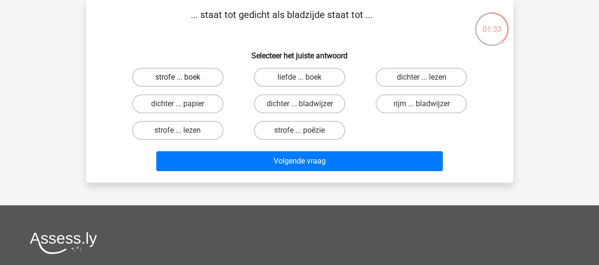
click at [192, 73] on label "strofe ... boek" at bounding box center [177, 77] width 91 height 19
click at [184, 77] on input "strofe ... boek" at bounding box center [181, 80] width 6 height 6
radio input "true"
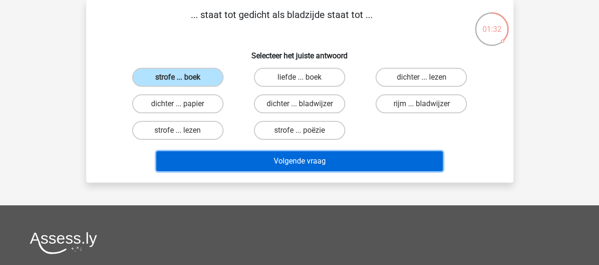
click at [287, 158] on button "Volgende vraag" at bounding box center [299, 161] width 286 height 20
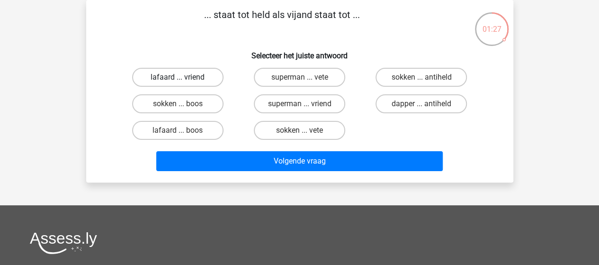
click at [187, 78] on label "lafaard ... vriend" at bounding box center [177, 77] width 91 height 19
click at [184, 78] on input "lafaard ... vriend" at bounding box center [181, 80] width 6 height 6
radio input "true"
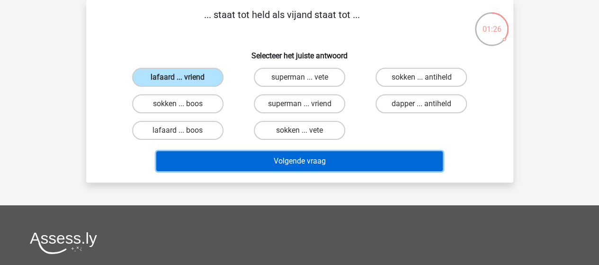
click at [294, 163] on button "Volgende vraag" at bounding box center [299, 161] width 286 height 20
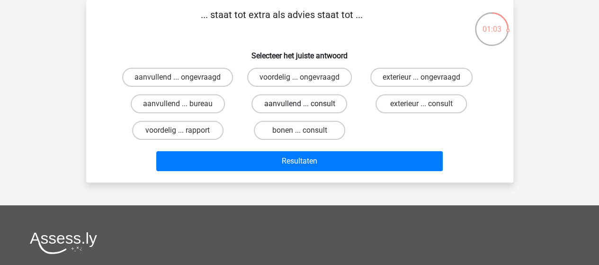
click at [287, 103] on label "aanvullend ... consult" at bounding box center [299, 103] width 96 height 19
click at [299, 104] on input "aanvullend ... consult" at bounding box center [302, 107] width 6 height 6
radio input "true"
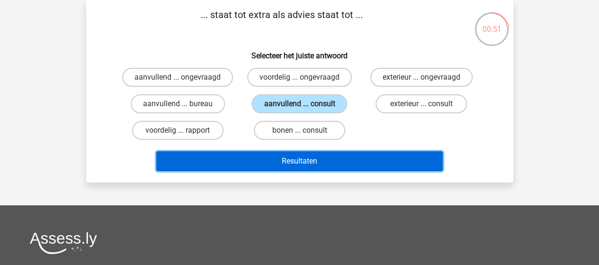
click at [313, 158] on button "Resultaten" at bounding box center [299, 161] width 286 height 20
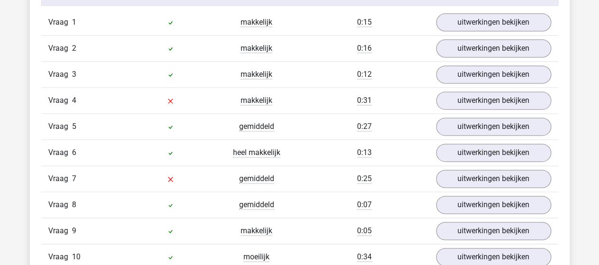
scroll to position [568, 0]
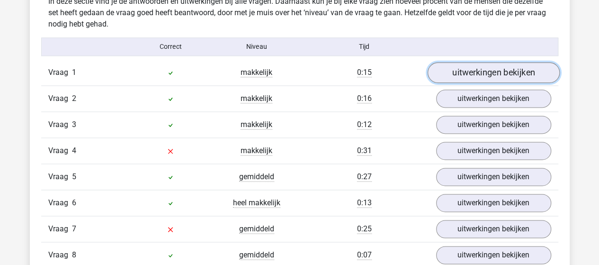
click at [481, 71] on link "uitwerkingen bekijken" at bounding box center [493, 72] width 132 height 21
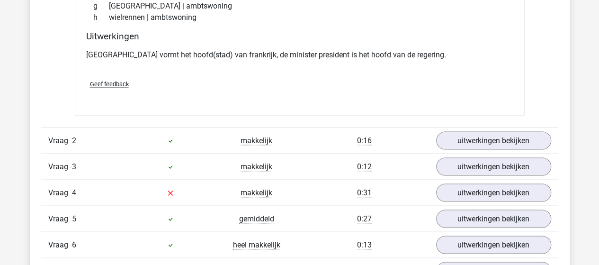
scroll to position [805, 0]
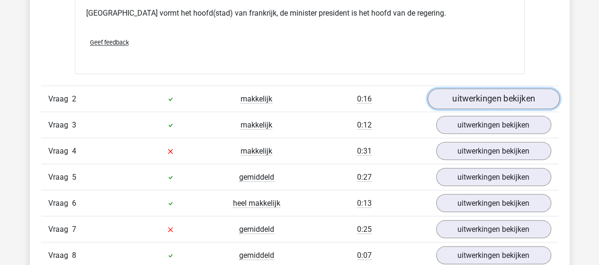
click at [487, 91] on link "uitwerkingen bekijken" at bounding box center [493, 98] width 132 height 21
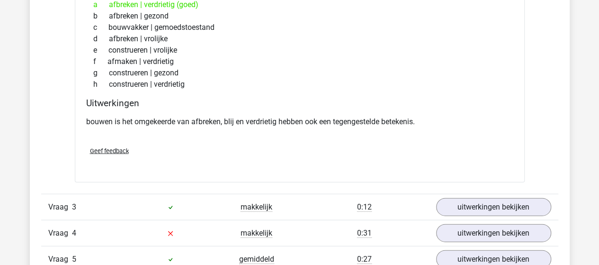
scroll to position [994, 0]
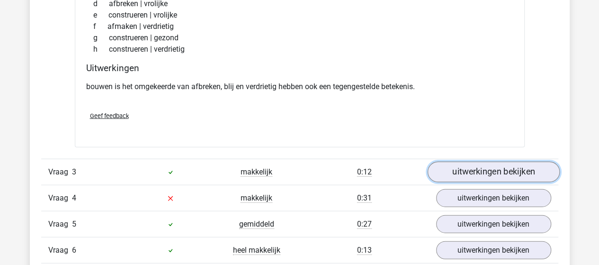
click at [483, 168] on link "uitwerkingen bekijken" at bounding box center [493, 172] width 132 height 21
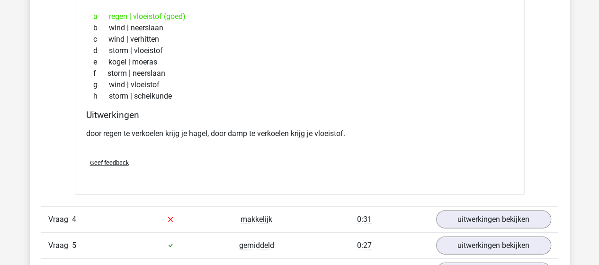
scroll to position [1278, 0]
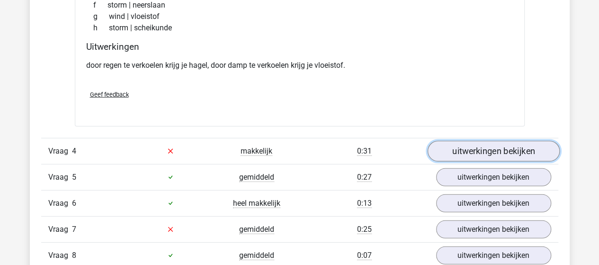
click at [478, 146] on link "uitwerkingen bekijken" at bounding box center [493, 151] width 132 height 21
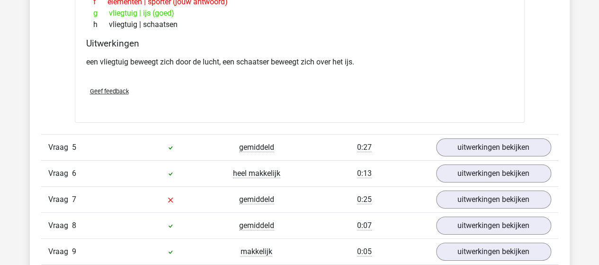
scroll to position [1562, 0]
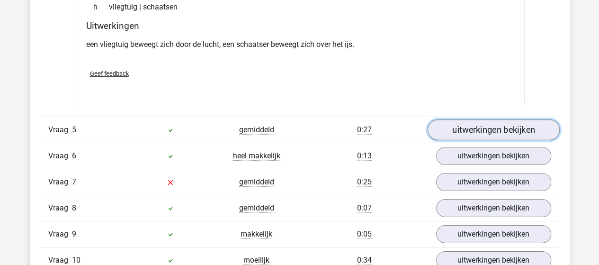
click at [476, 125] on link "uitwerkingen bekijken" at bounding box center [493, 129] width 132 height 21
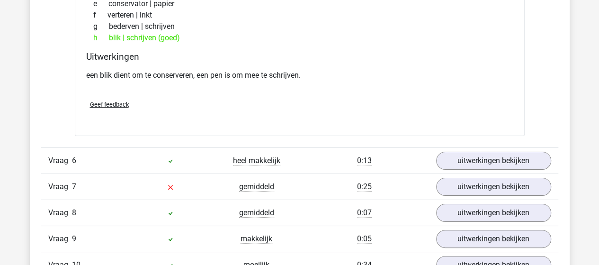
scroll to position [1799, 0]
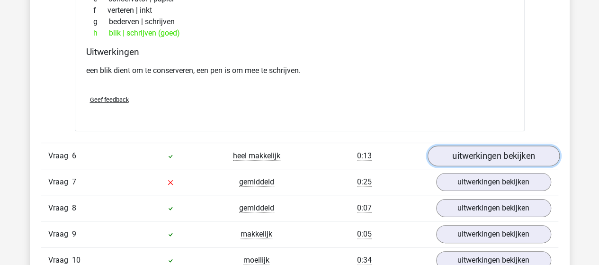
click at [499, 151] on link "uitwerkingen bekijken" at bounding box center [493, 155] width 132 height 21
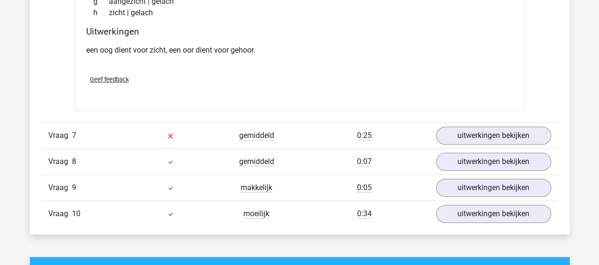
scroll to position [2083, 0]
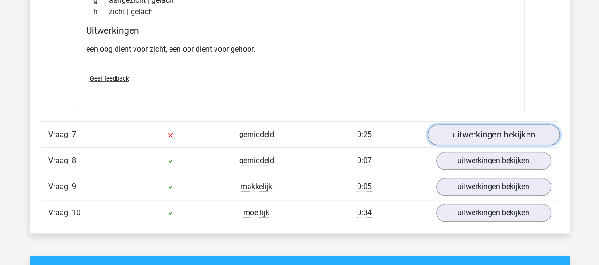
click at [479, 124] on link "uitwerkingen bekijken" at bounding box center [493, 134] width 132 height 21
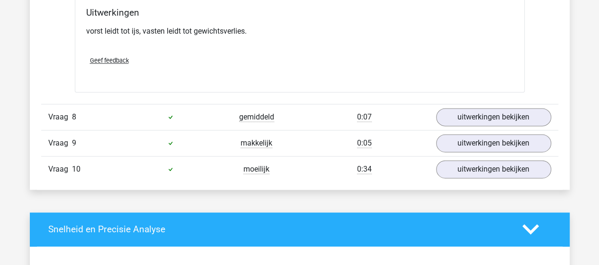
scroll to position [2367, 0]
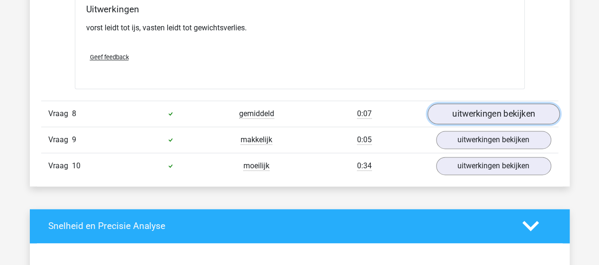
click at [476, 103] on link "uitwerkingen bekijken" at bounding box center [493, 113] width 132 height 21
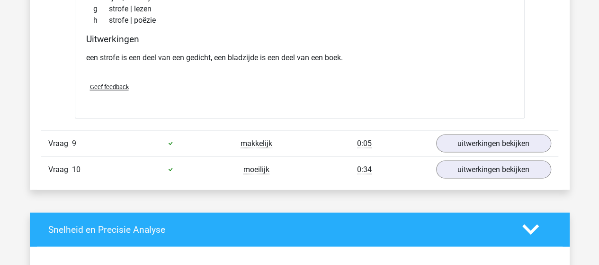
scroll to position [2604, 0]
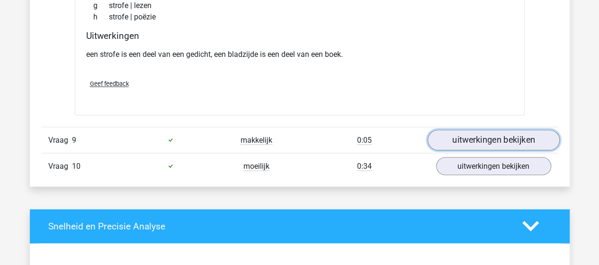
click at [494, 134] on link "uitwerkingen bekijken" at bounding box center [493, 139] width 132 height 21
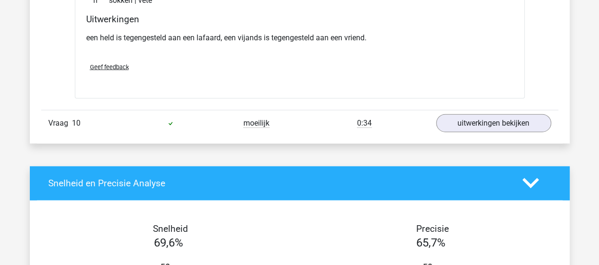
scroll to position [2888, 0]
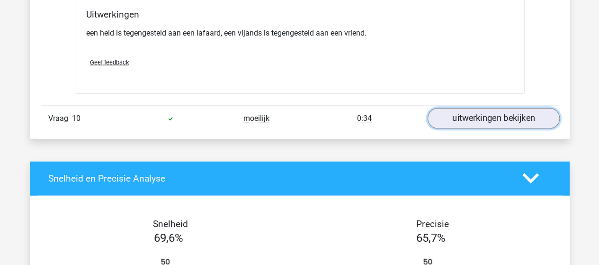
click at [502, 114] on link "uitwerkingen bekijken" at bounding box center [493, 118] width 132 height 21
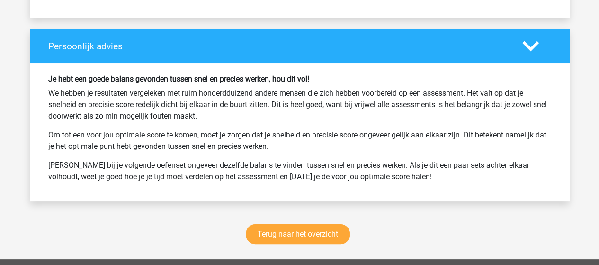
scroll to position [3685, 0]
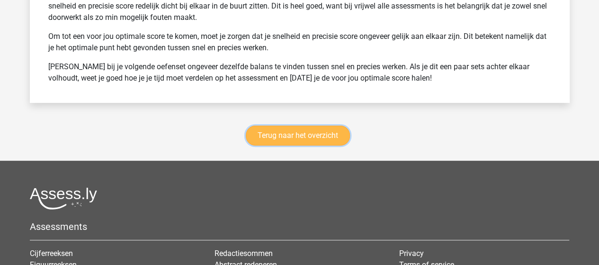
click at [316, 125] on link "Terug naar het overzicht" at bounding box center [298, 135] width 104 height 20
